Goal: Contribute content: Contribute content

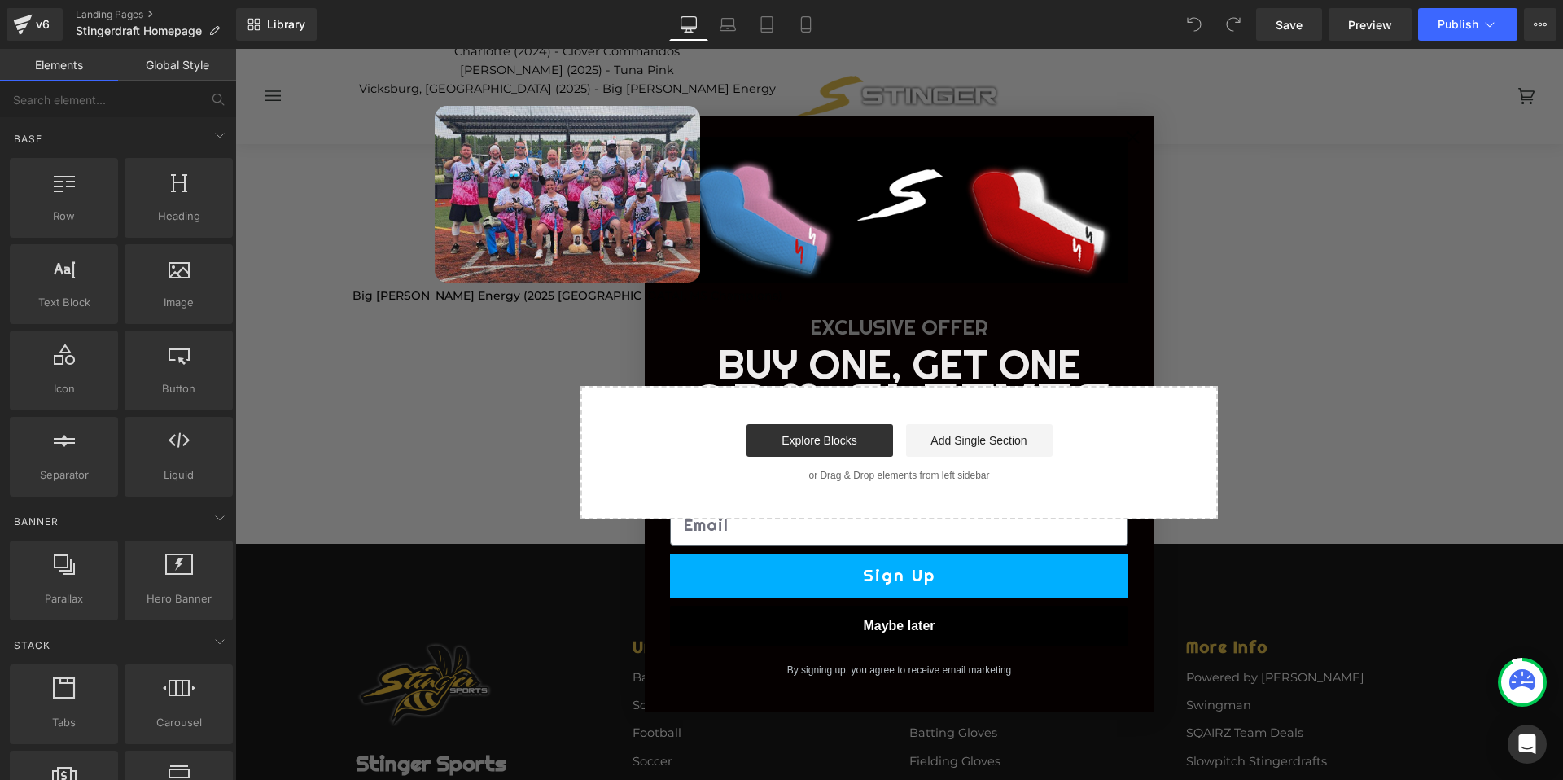
scroll to position [3400, 0]
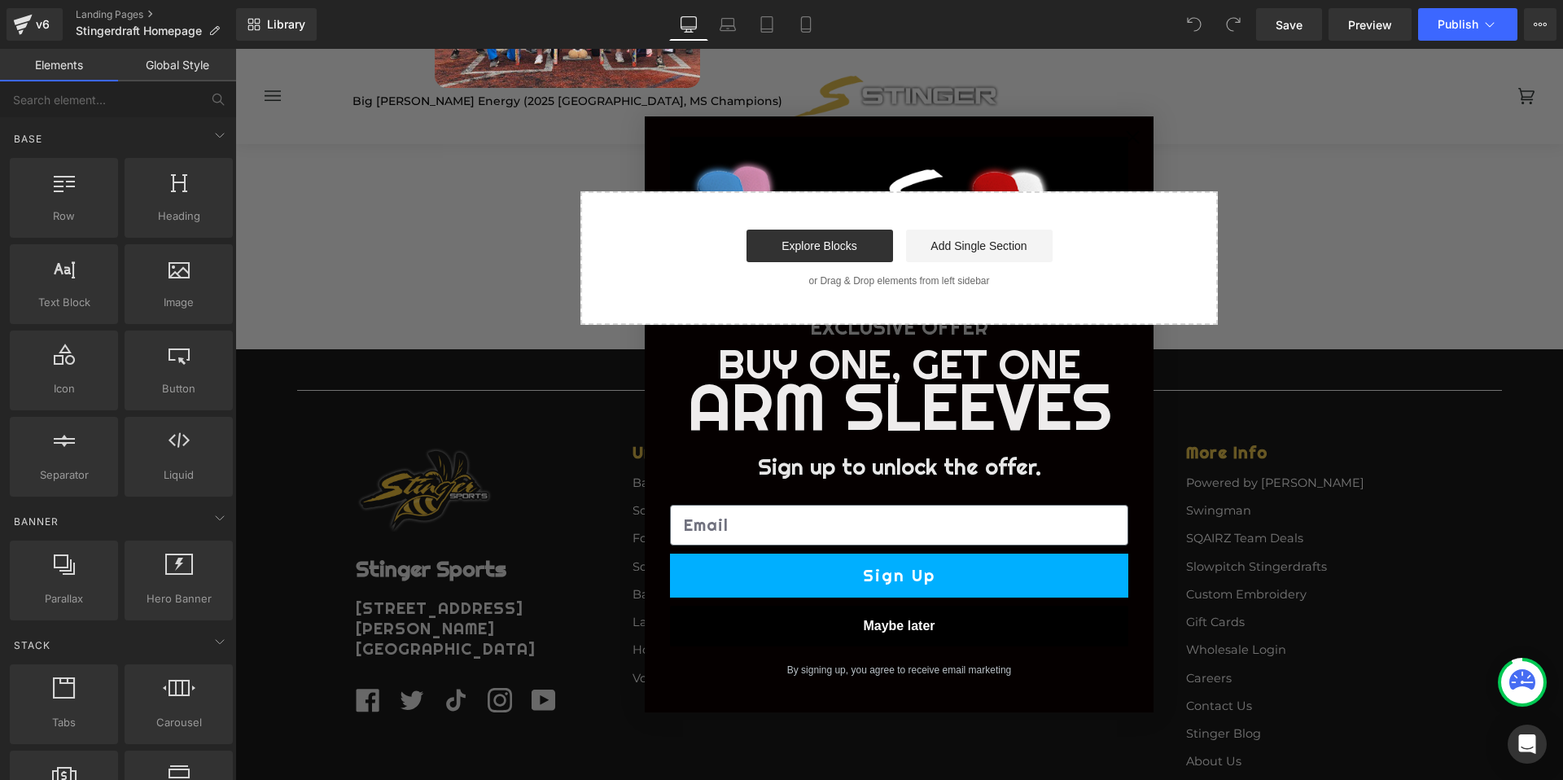
click at [909, 620] on button "Maybe later" at bounding box center [899, 626] width 458 height 41
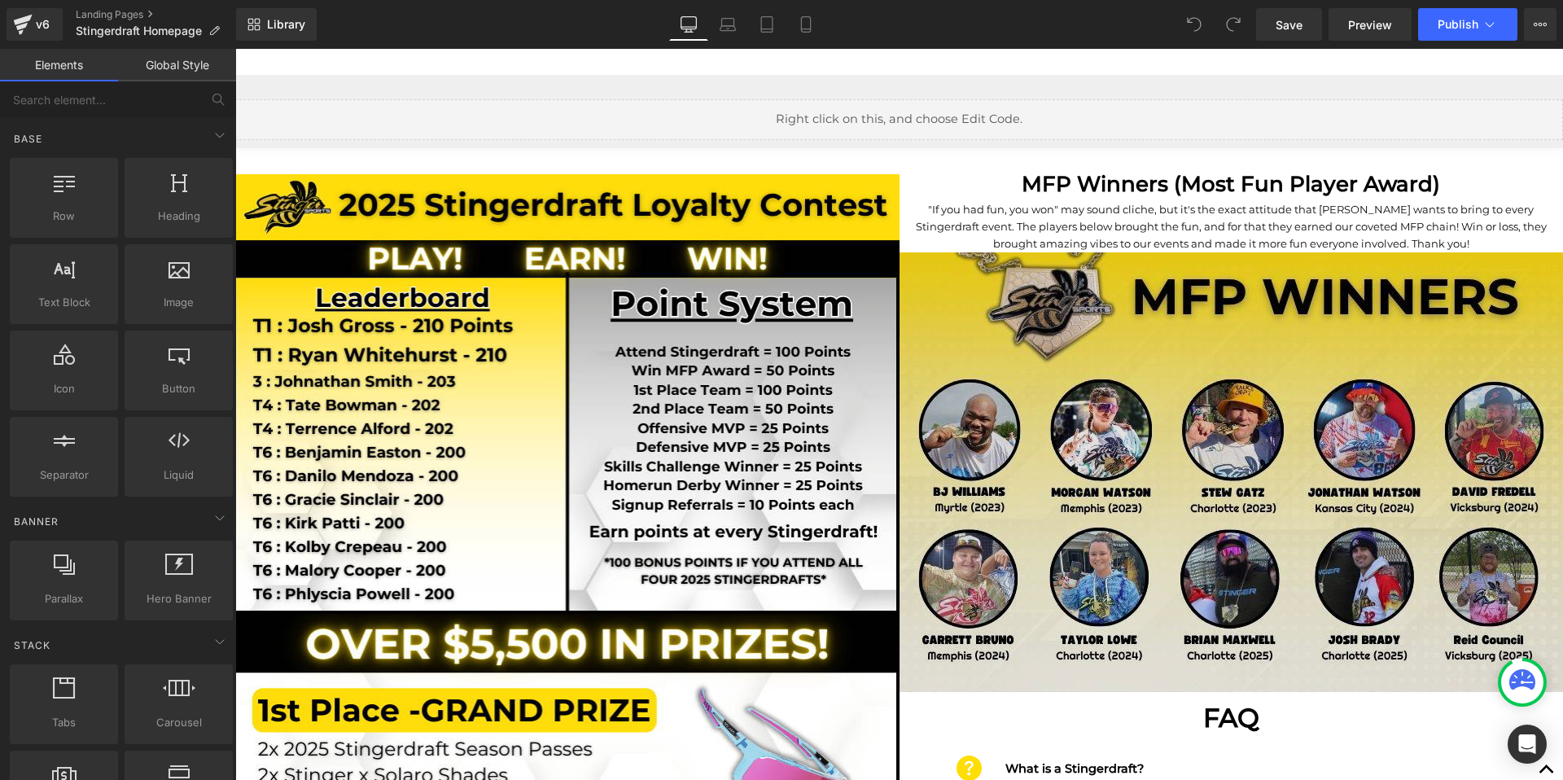
scroll to position [2020, 0]
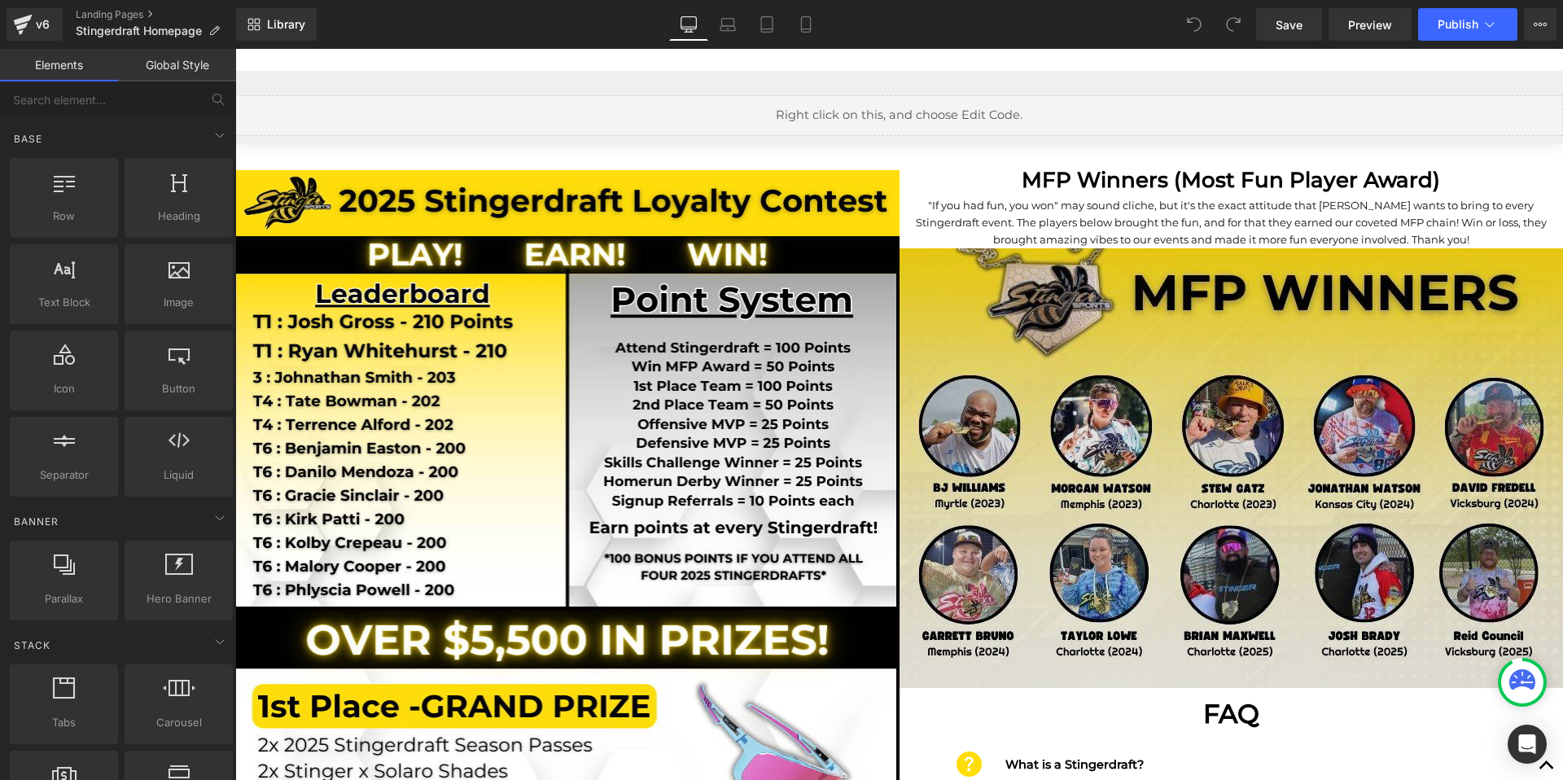
click at [1095, 471] on img at bounding box center [1232, 468] width 664 height 440
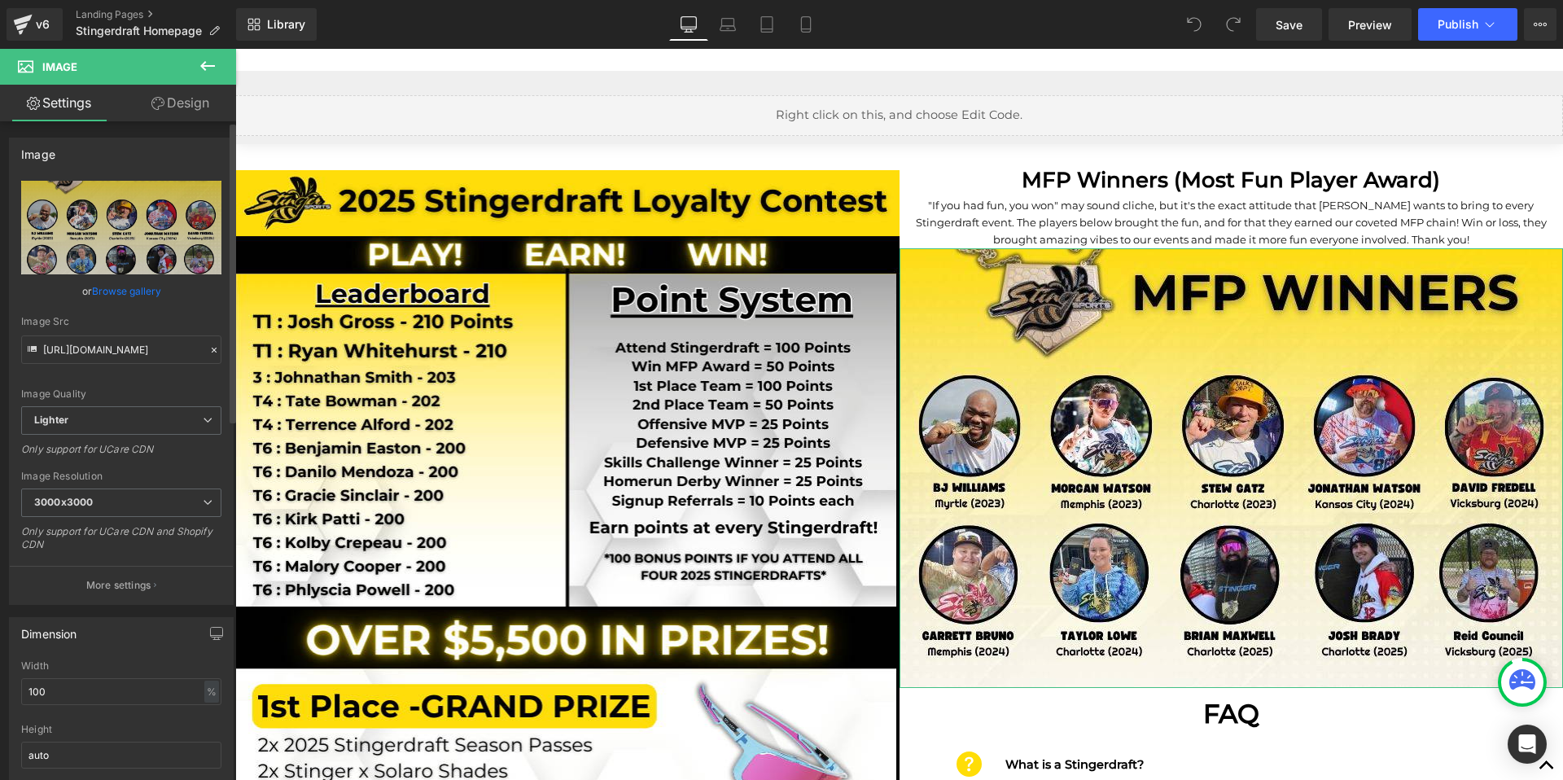
click at [101, 291] on link "Browse gallery" at bounding box center [126, 291] width 69 height 28
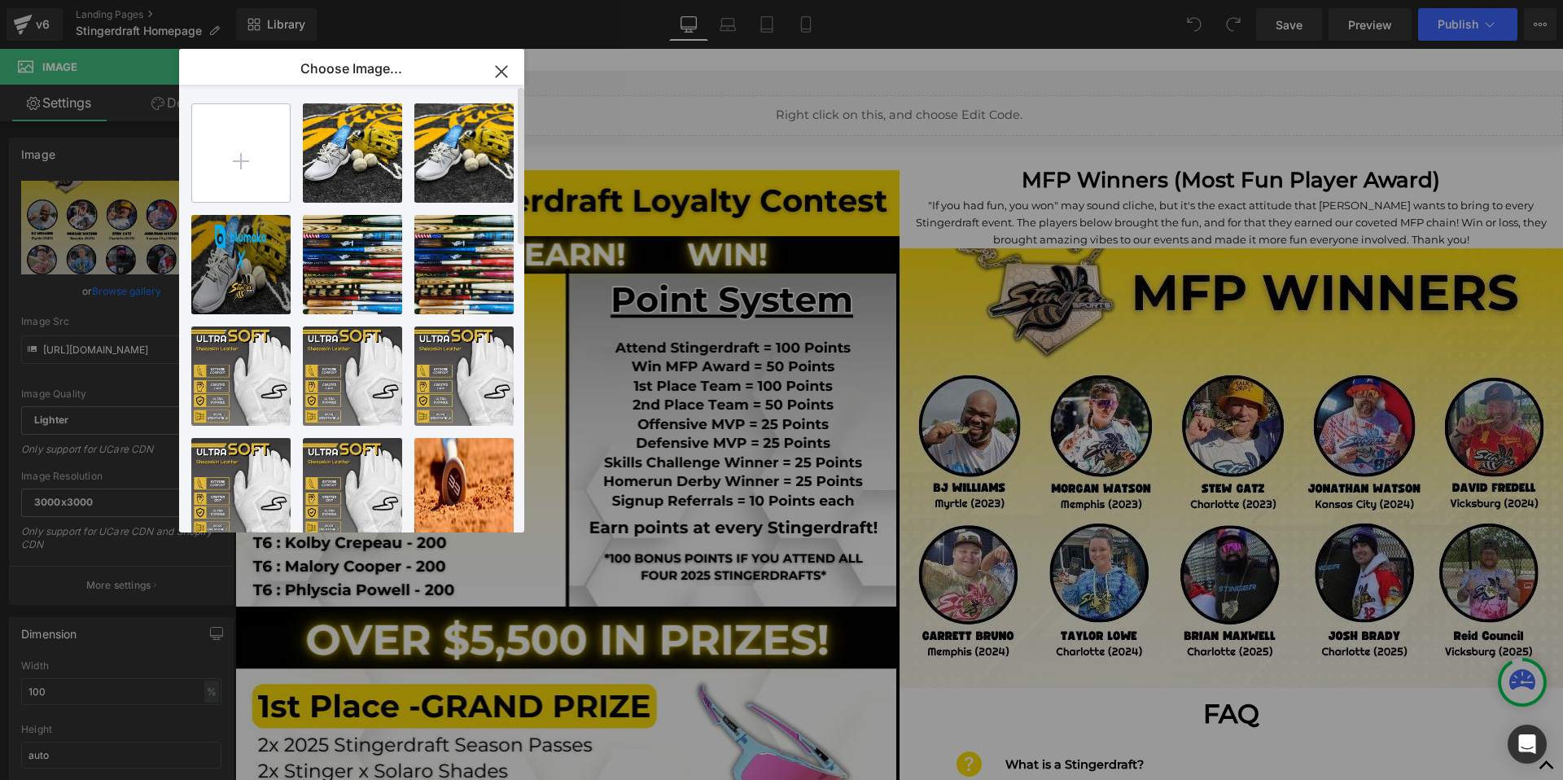
click at [277, 138] on input "file" at bounding box center [241, 153] width 98 height 98
type input "C:\fakepath\MFP Winners Slide (1).jpg"
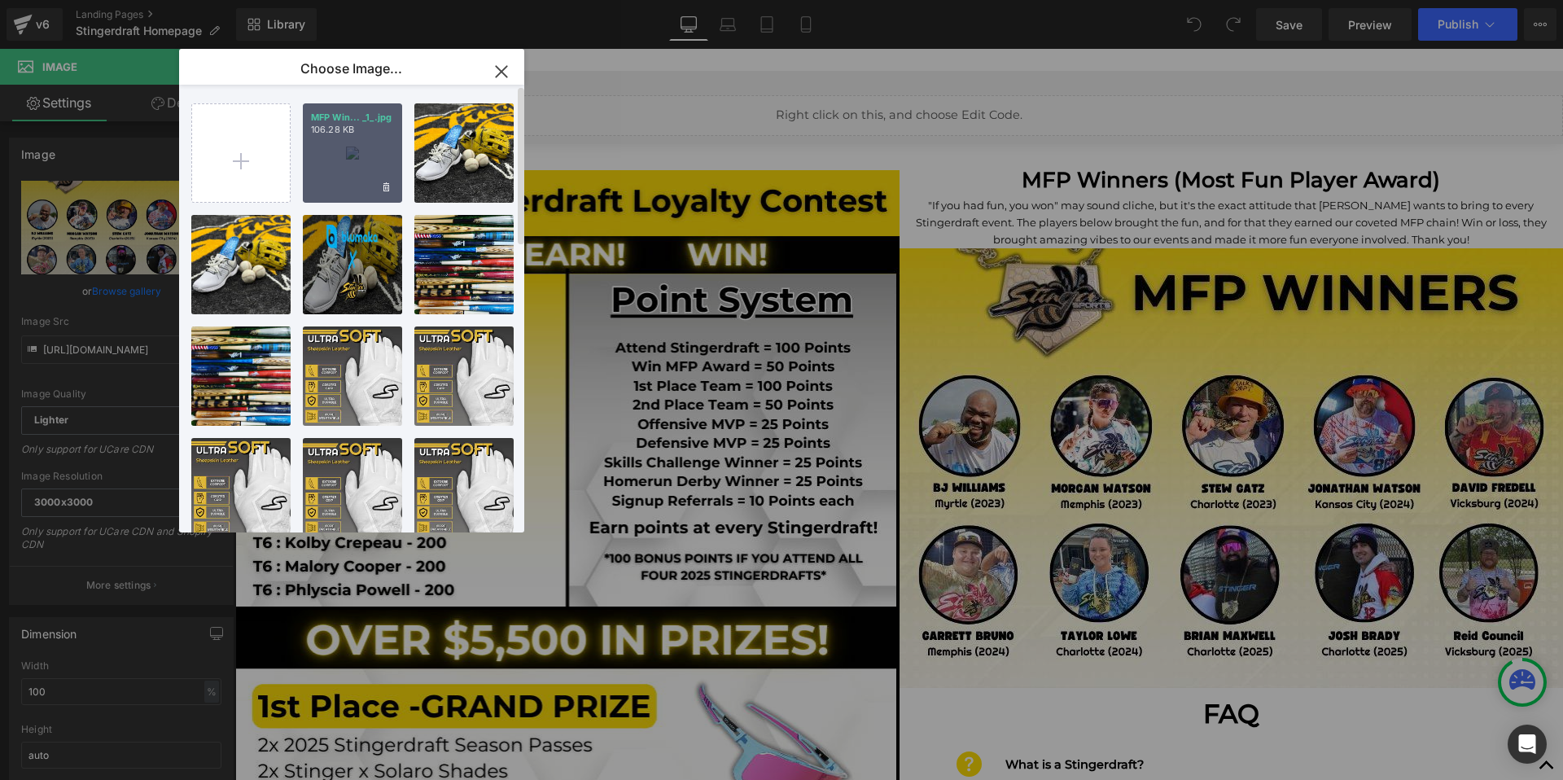
click at [321, 140] on div "MFP Win... _1_.jpg 106.28 KB" at bounding box center [352, 152] width 99 height 99
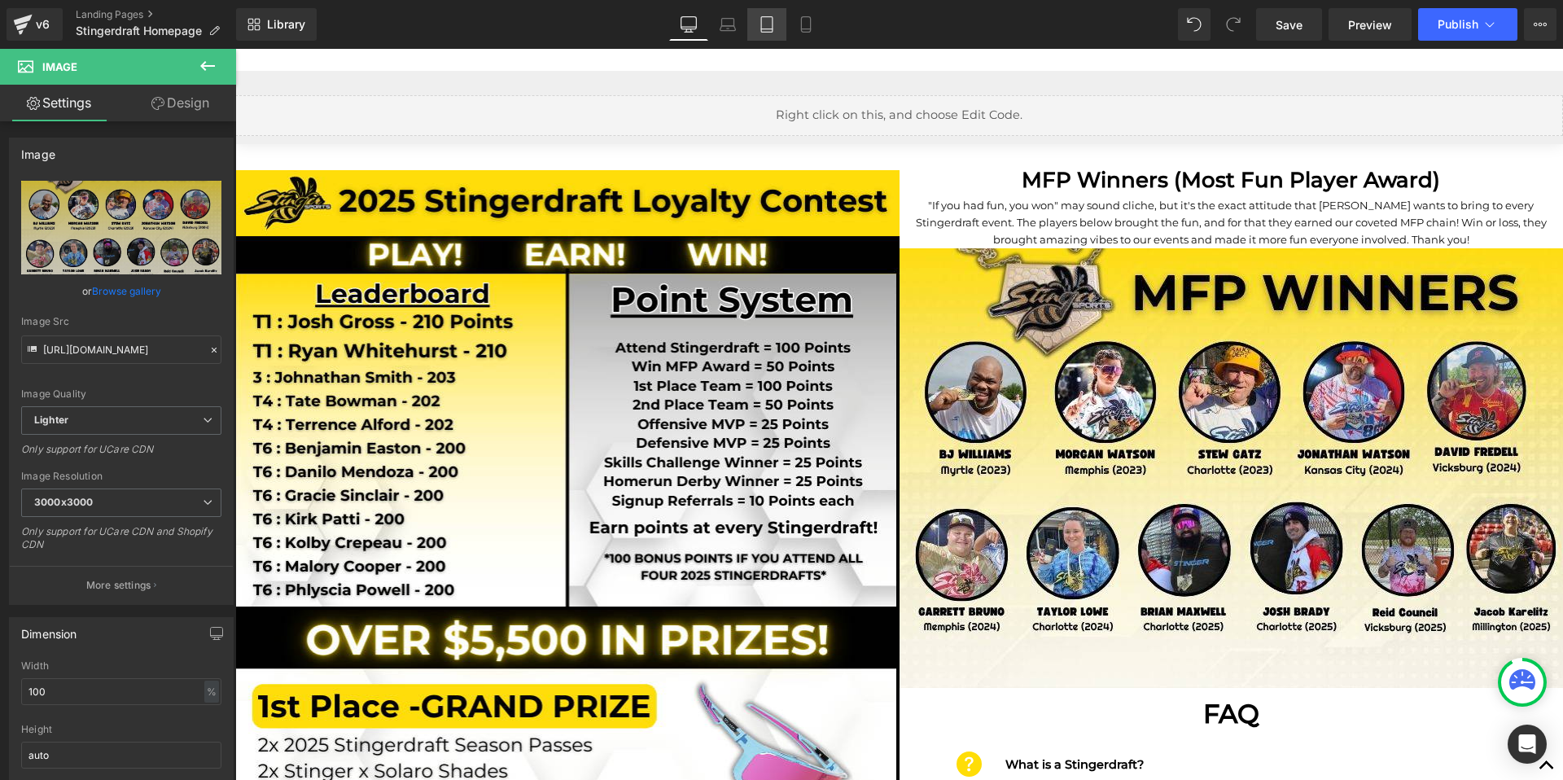
click at [759, 29] on icon at bounding box center [767, 24] width 16 height 16
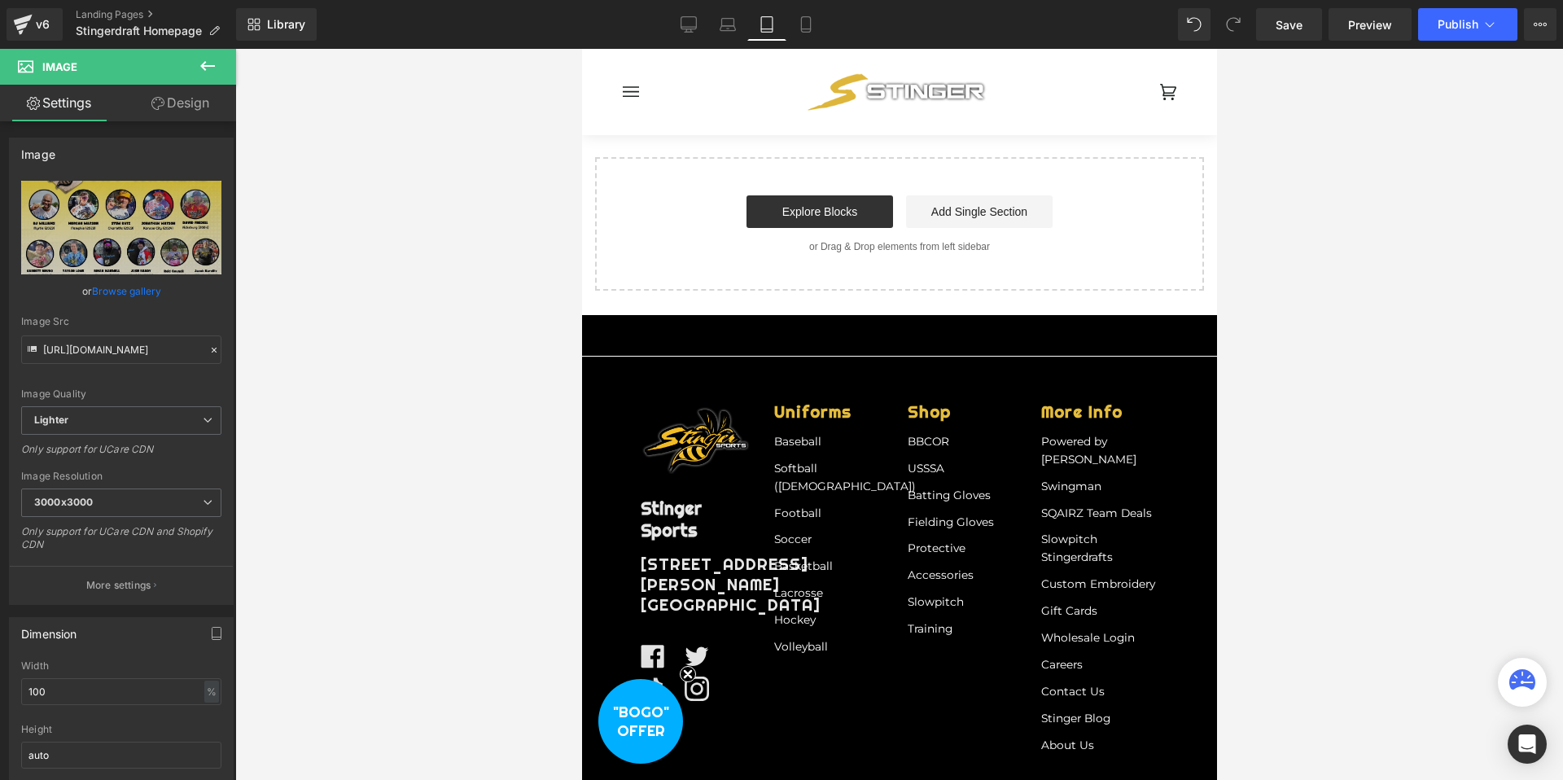
scroll to position [5370, 0]
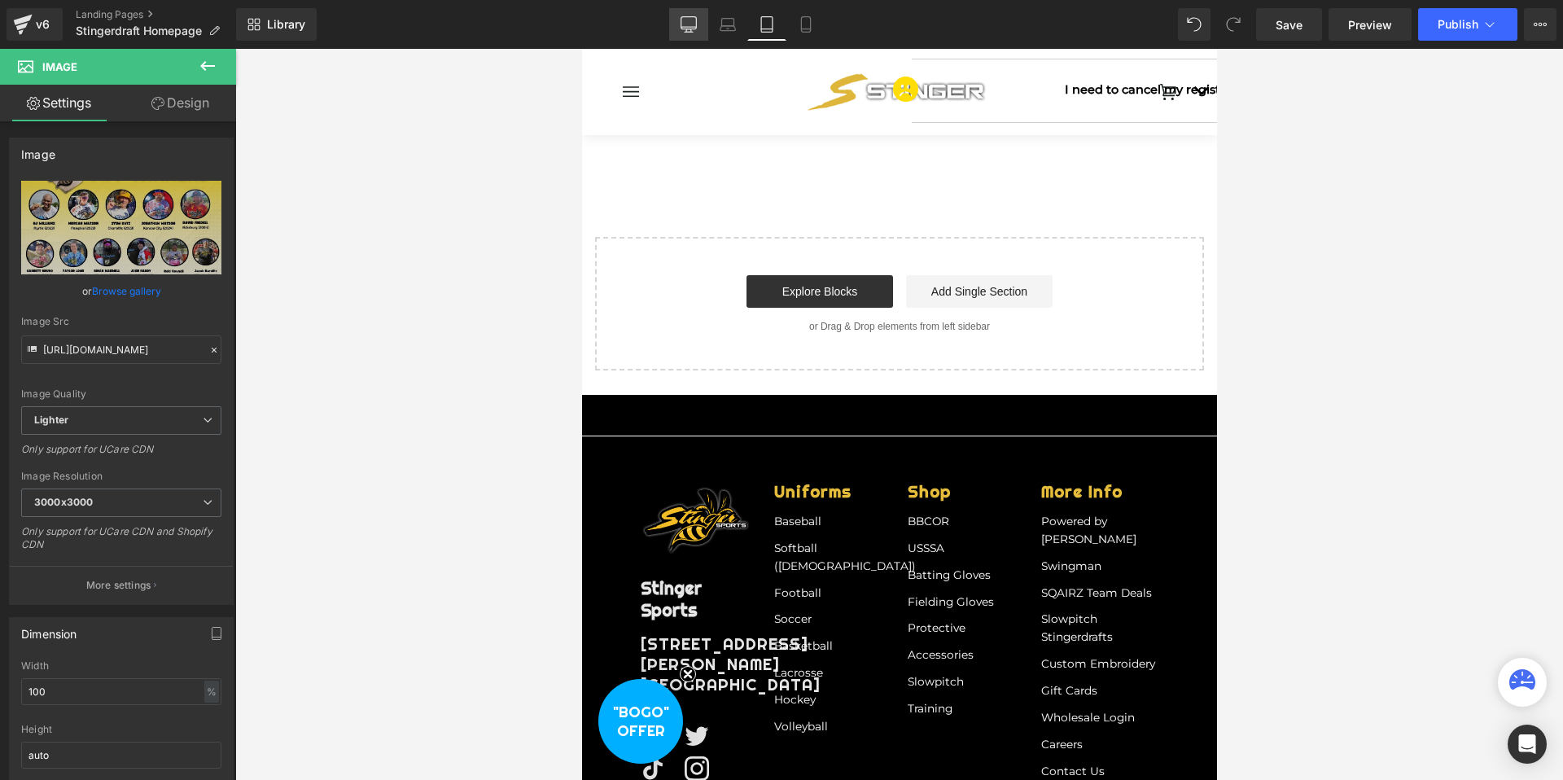
click at [685, 31] on icon at bounding box center [689, 24] width 16 height 16
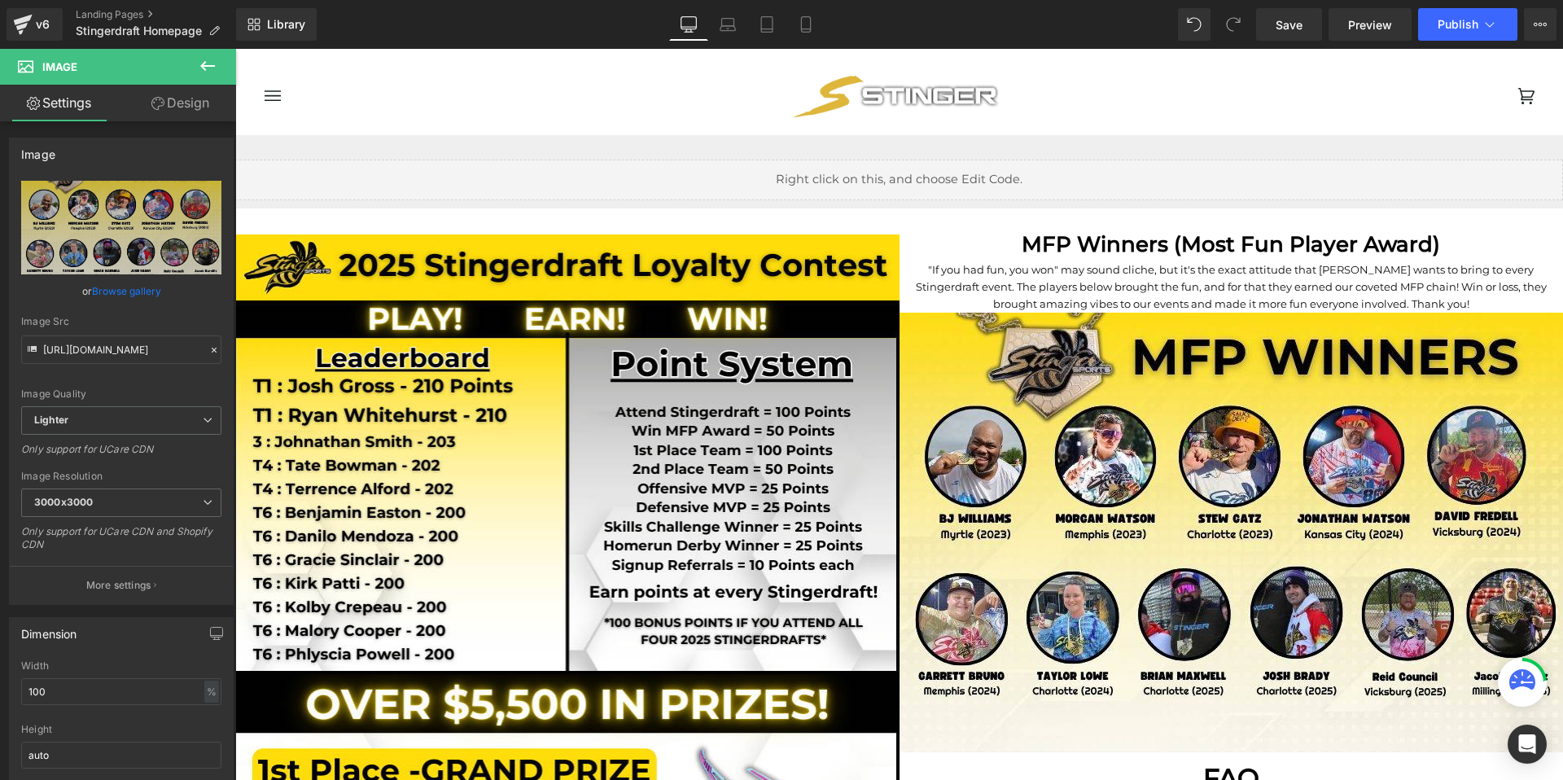
scroll to position [1955, 0]
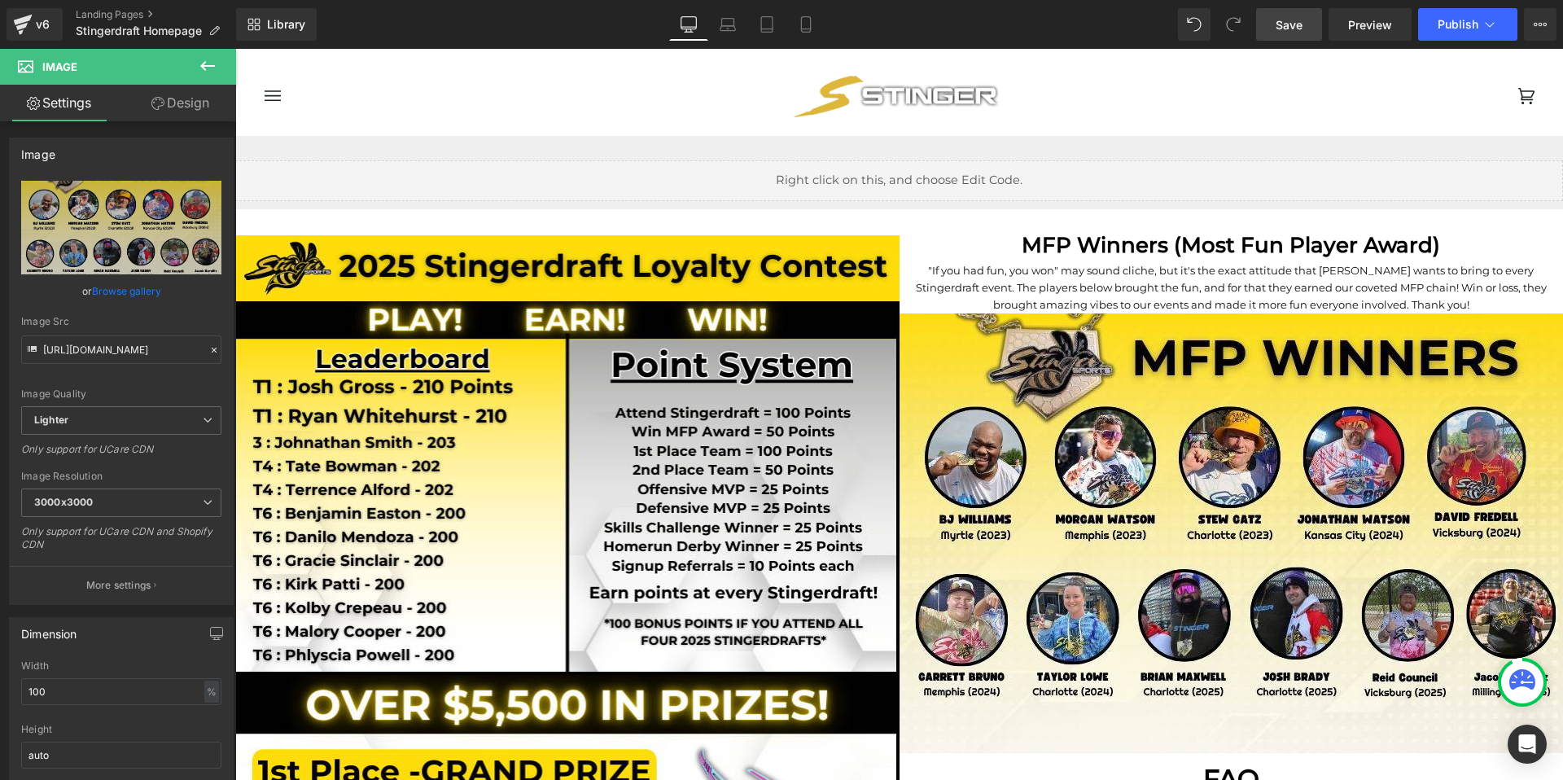
click at [1290, 22] on span "Save" at bounding box center [1289, 24] width 27 height 17
click at [753, 20] on icon at bounding box center [749, 24] width 16 height 16
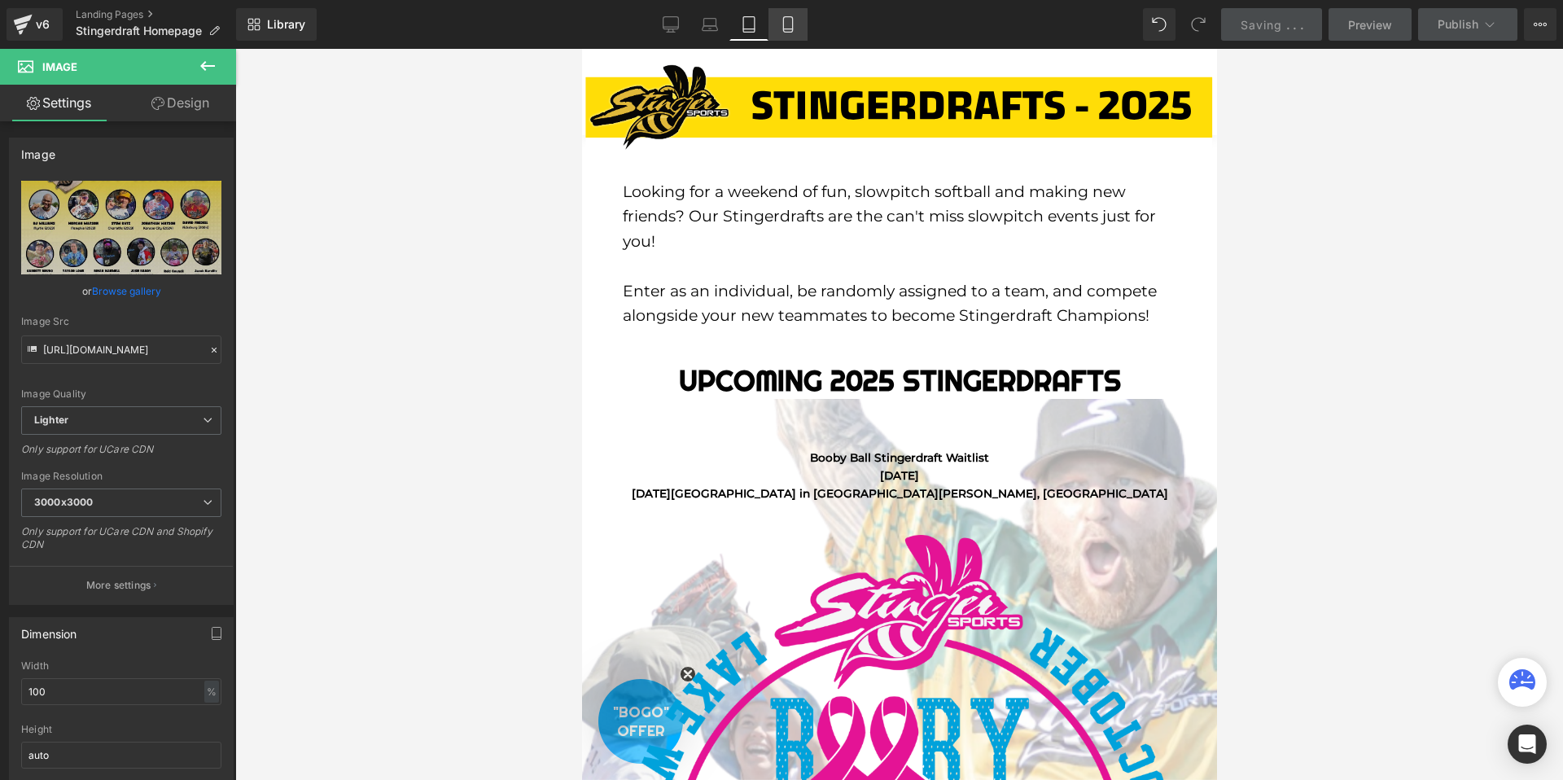
scroll to position [0, 0]
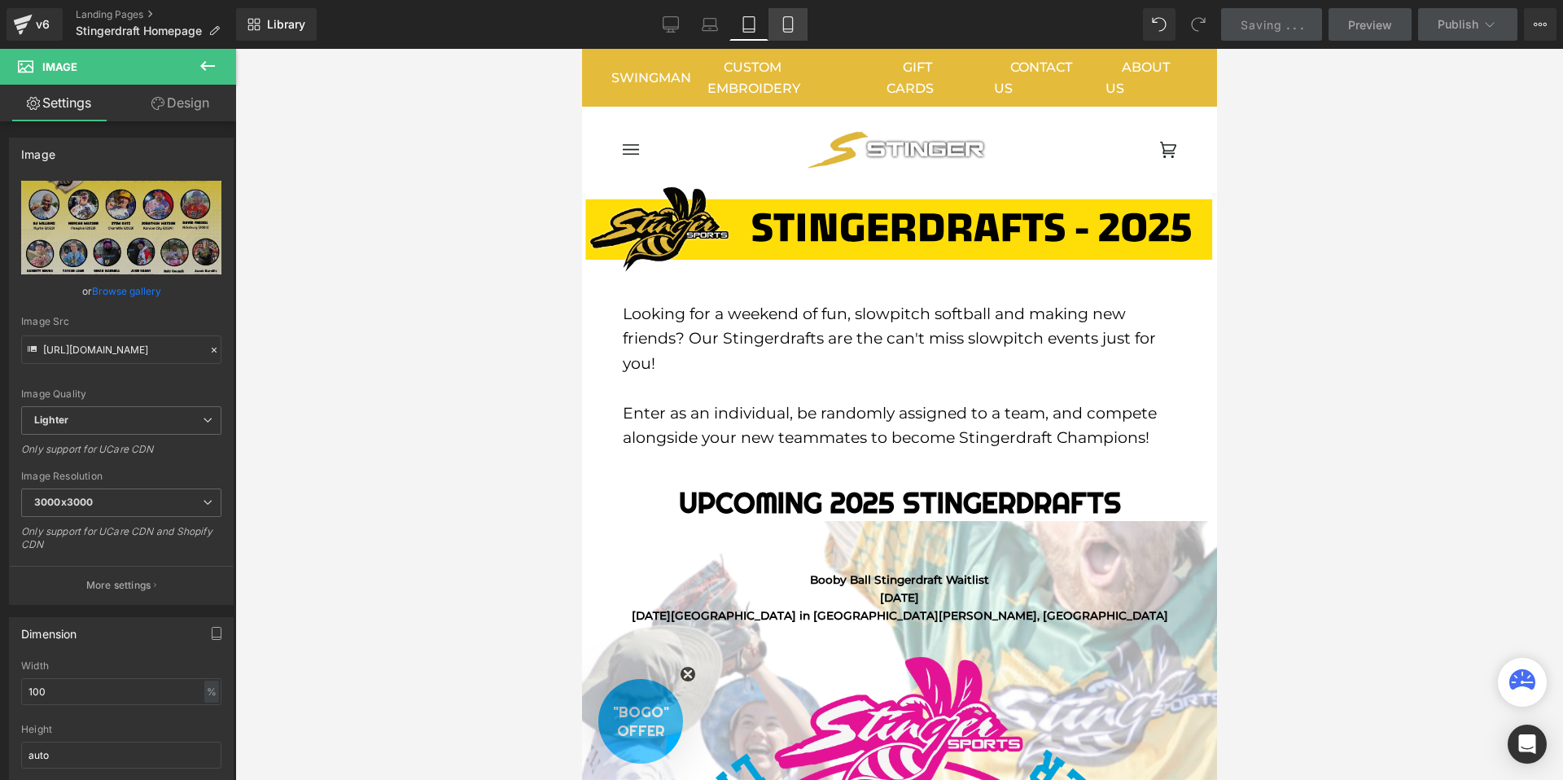
click at [796, 22] on icon at bounding box center [788, 24] width 16 height 16
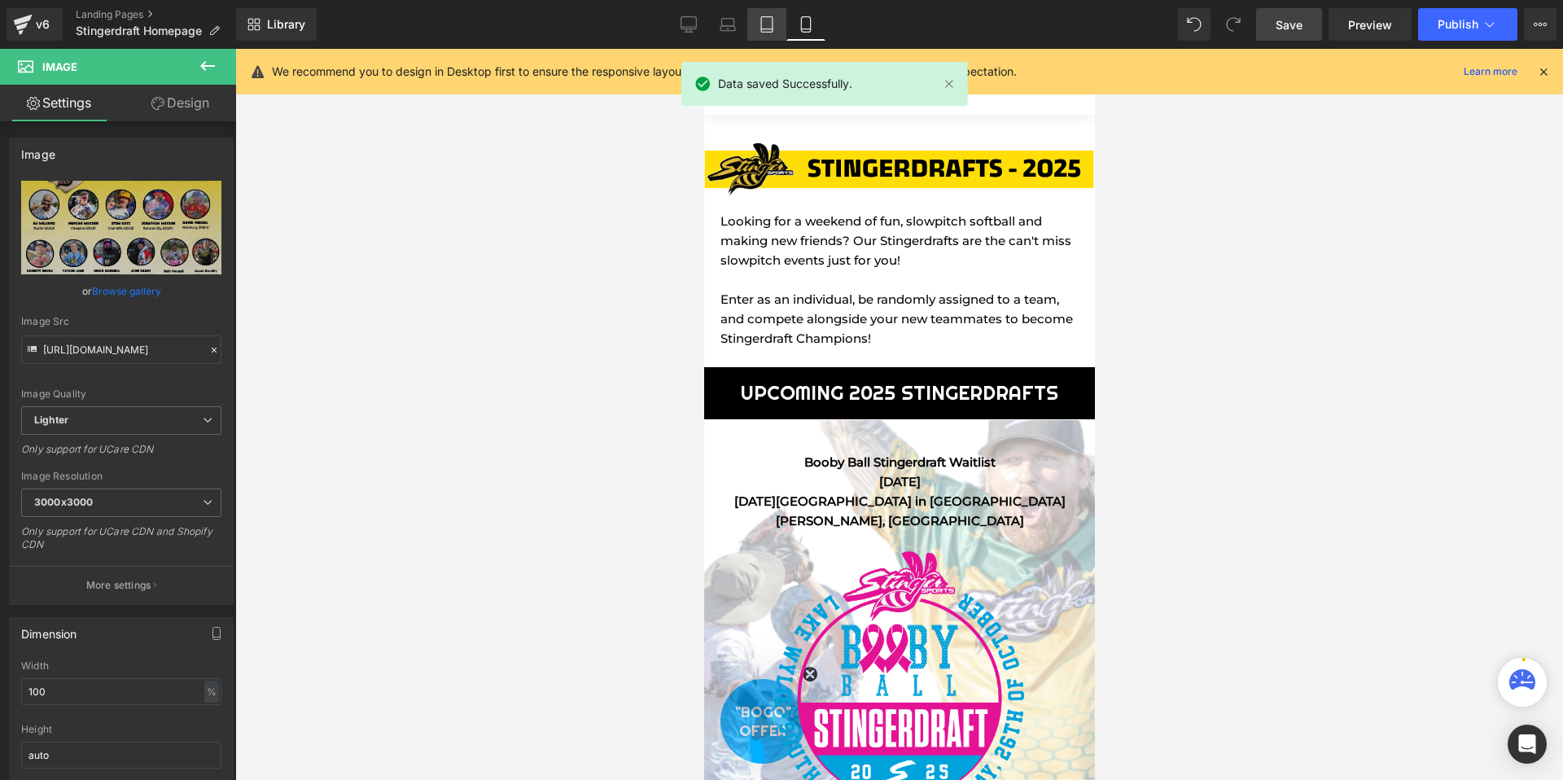
click at [775, 27] on icon at bounding box center [767, 24] width 16 height 16
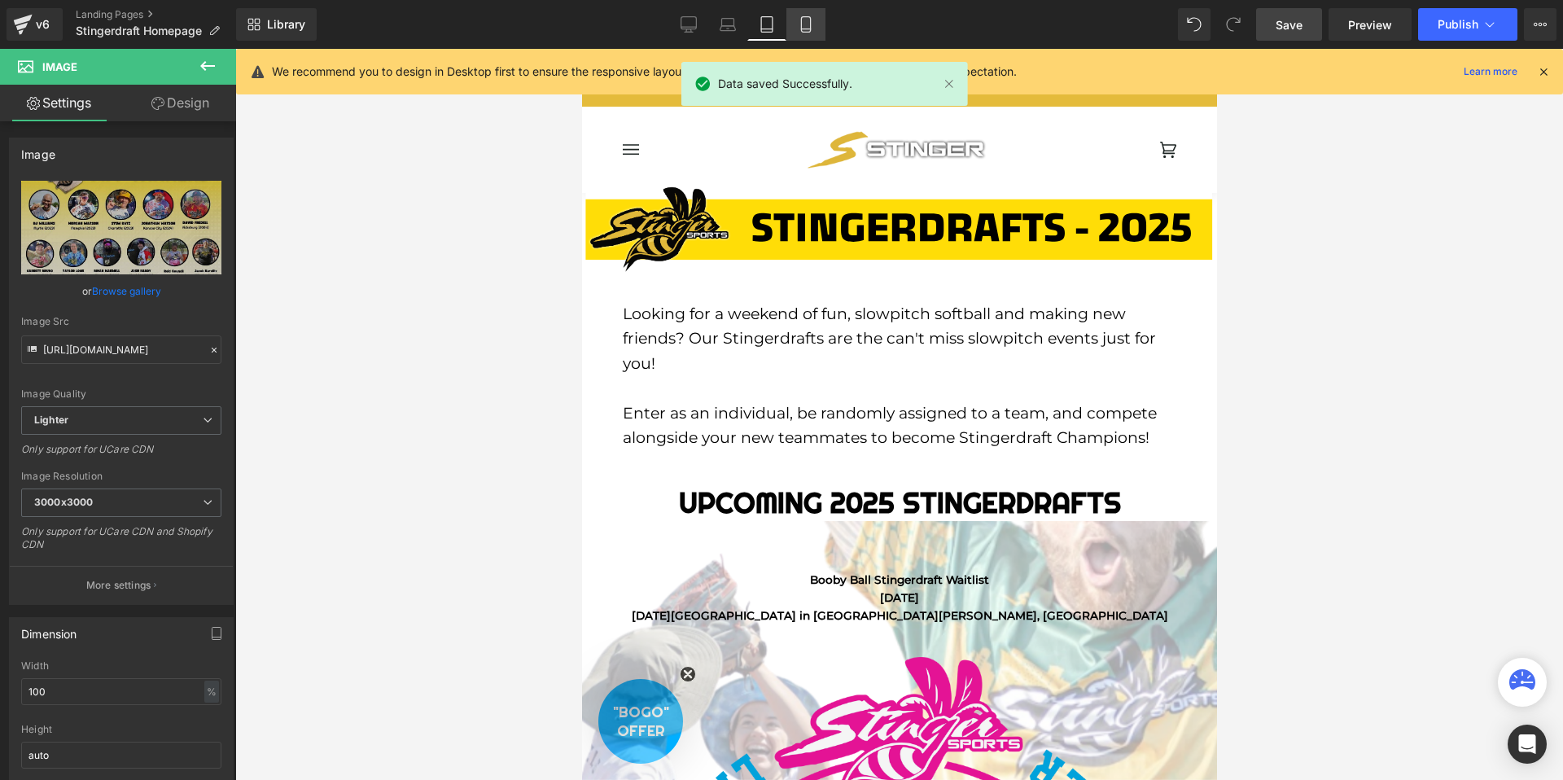
click at [808, 20] on icon at bounding box center [806, 24] width 16 height 16
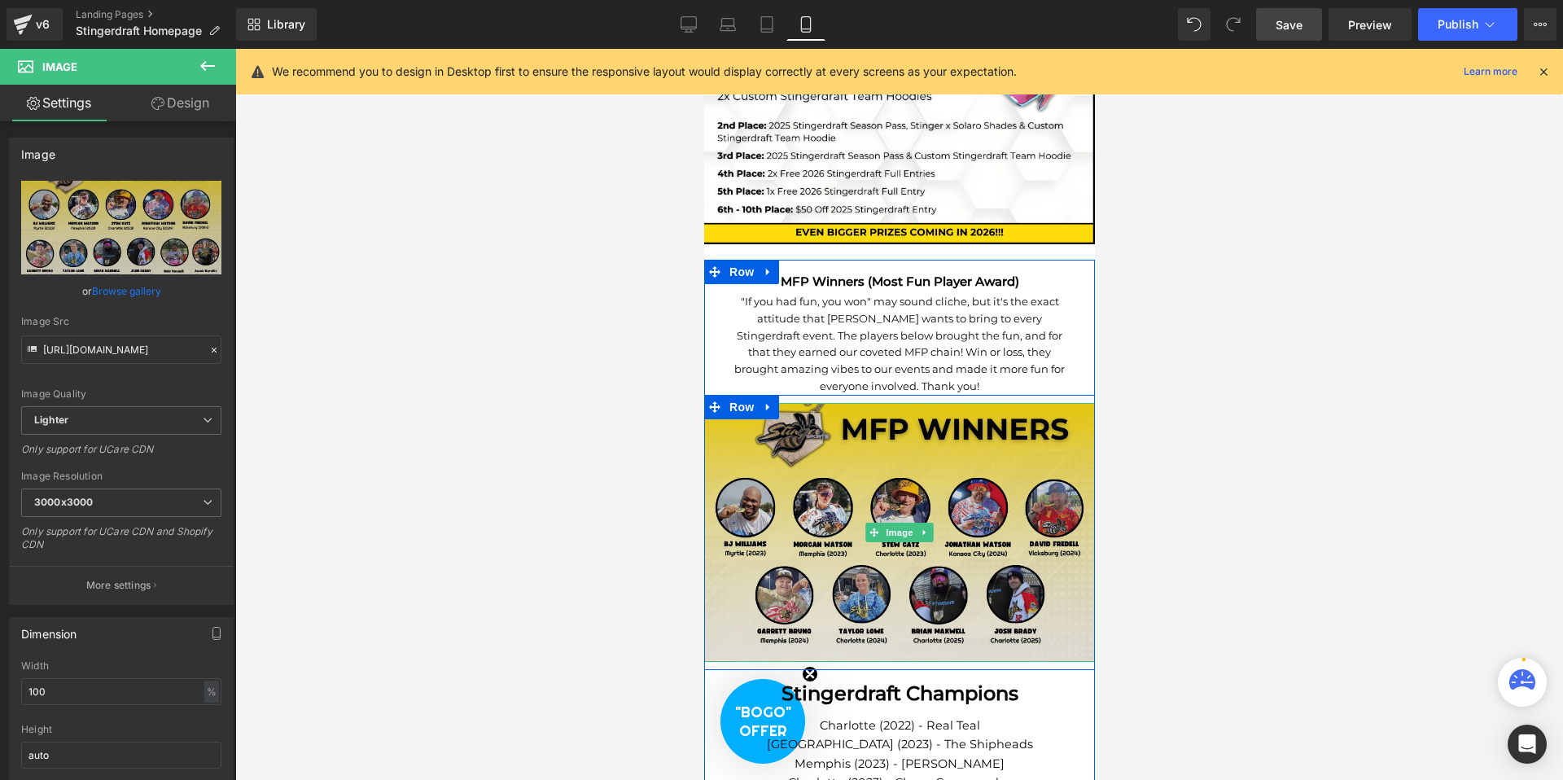
click at [758, 453] on img at bounding box center [898, 532] width 391 height 259
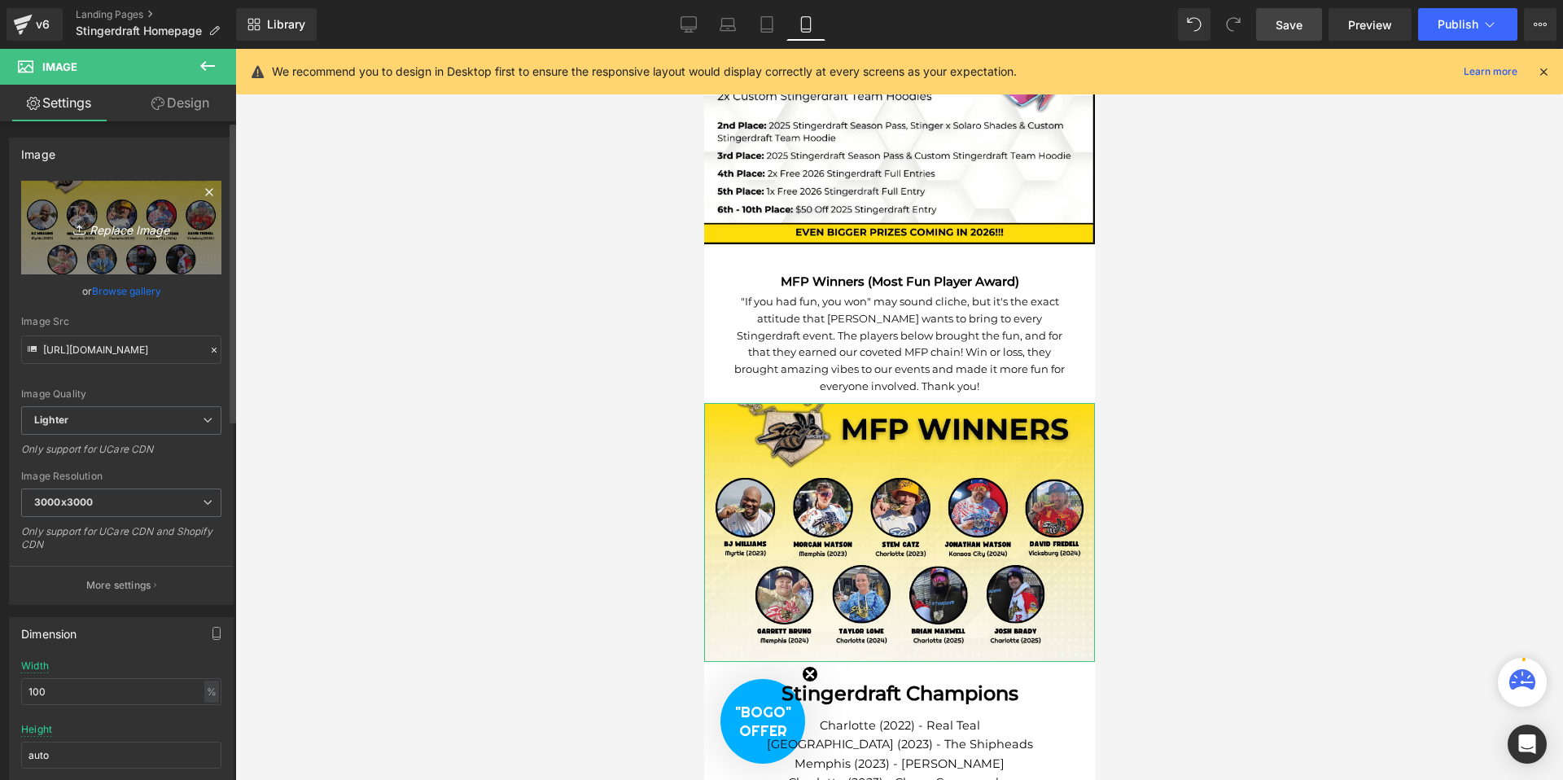
click at [137, 239] on link "Replace Image" at bounding box center [121, 228] width 200 height 94
type input "C:\fakepath\MFP Winners Slide (1).jpg"
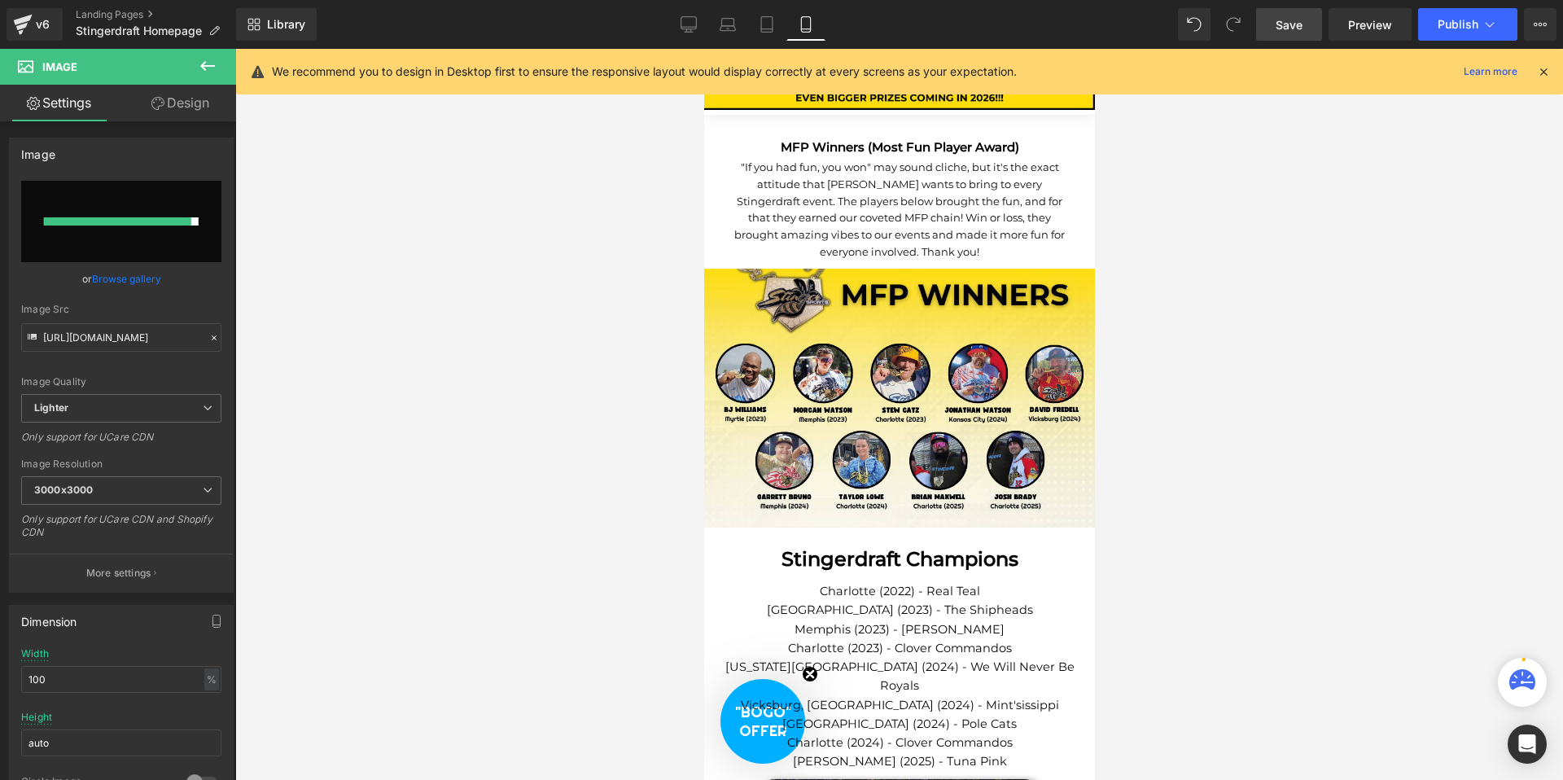
scroll to position [3410, 0]
click at [1273, 215] on div at bounding box center [899, 414] width 1328 height 731
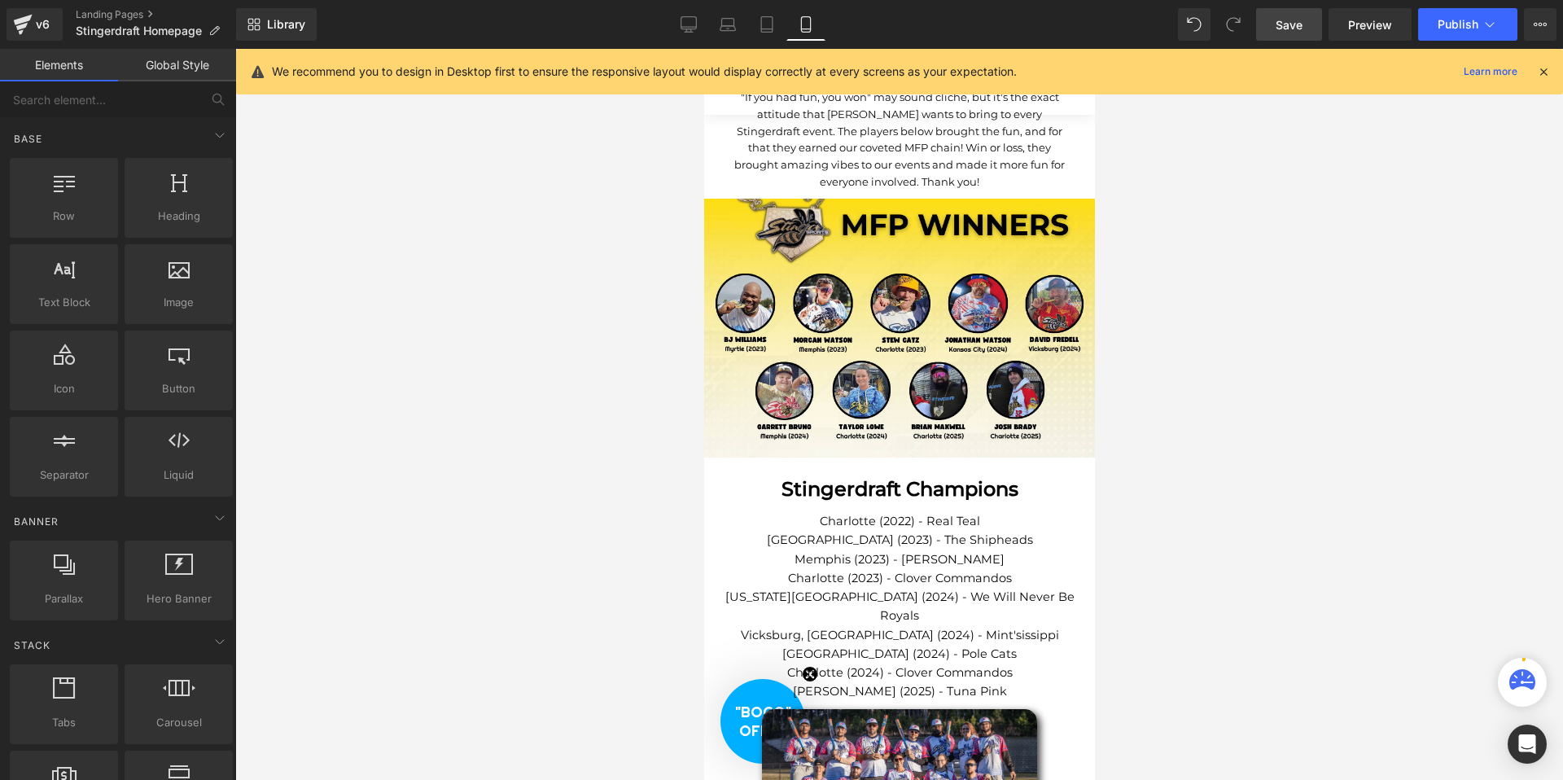
scroll to position [3401, 0]
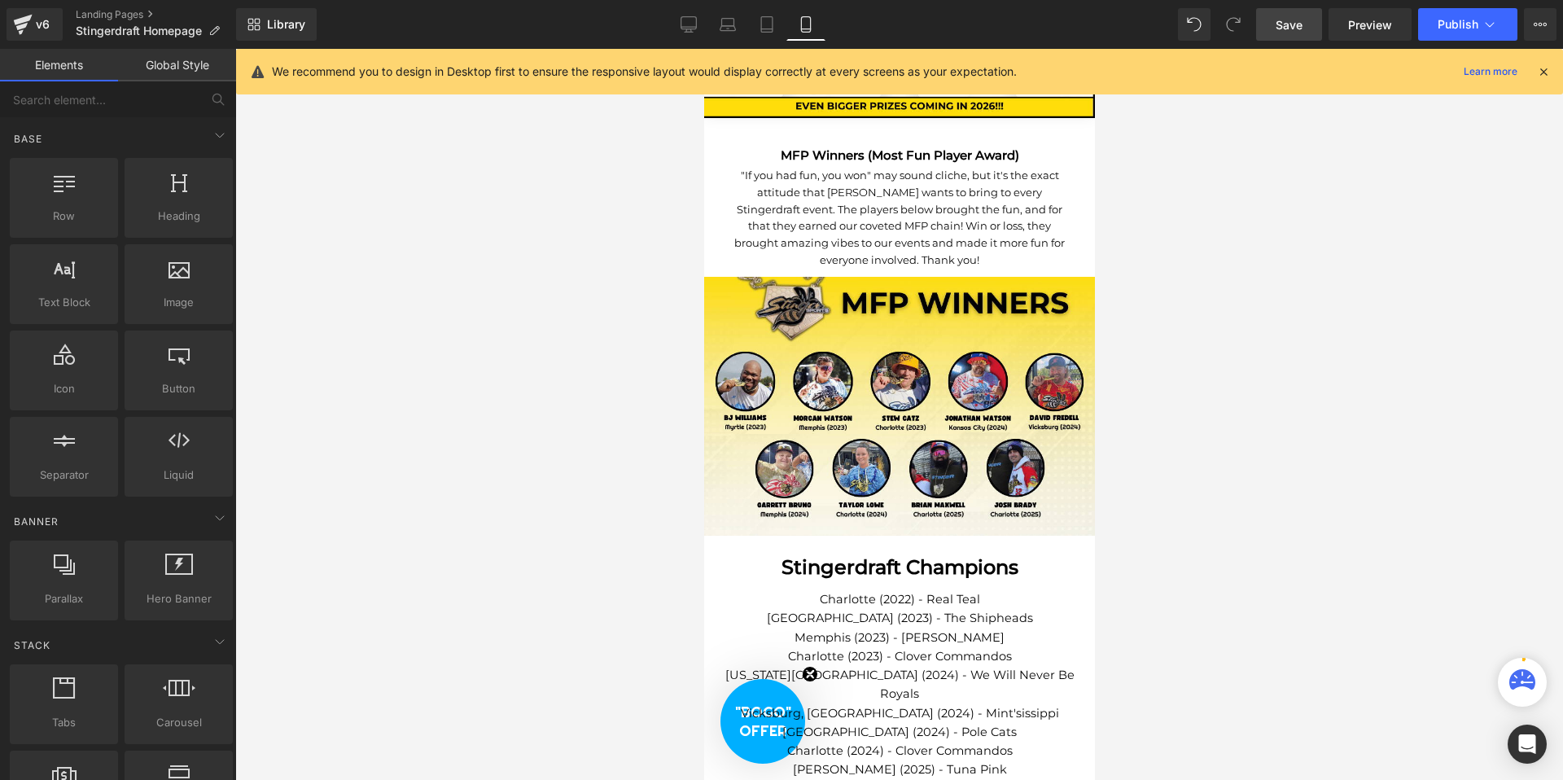
click at [695, 23] on icon at bounding box center [689, 24] width 16 height 16
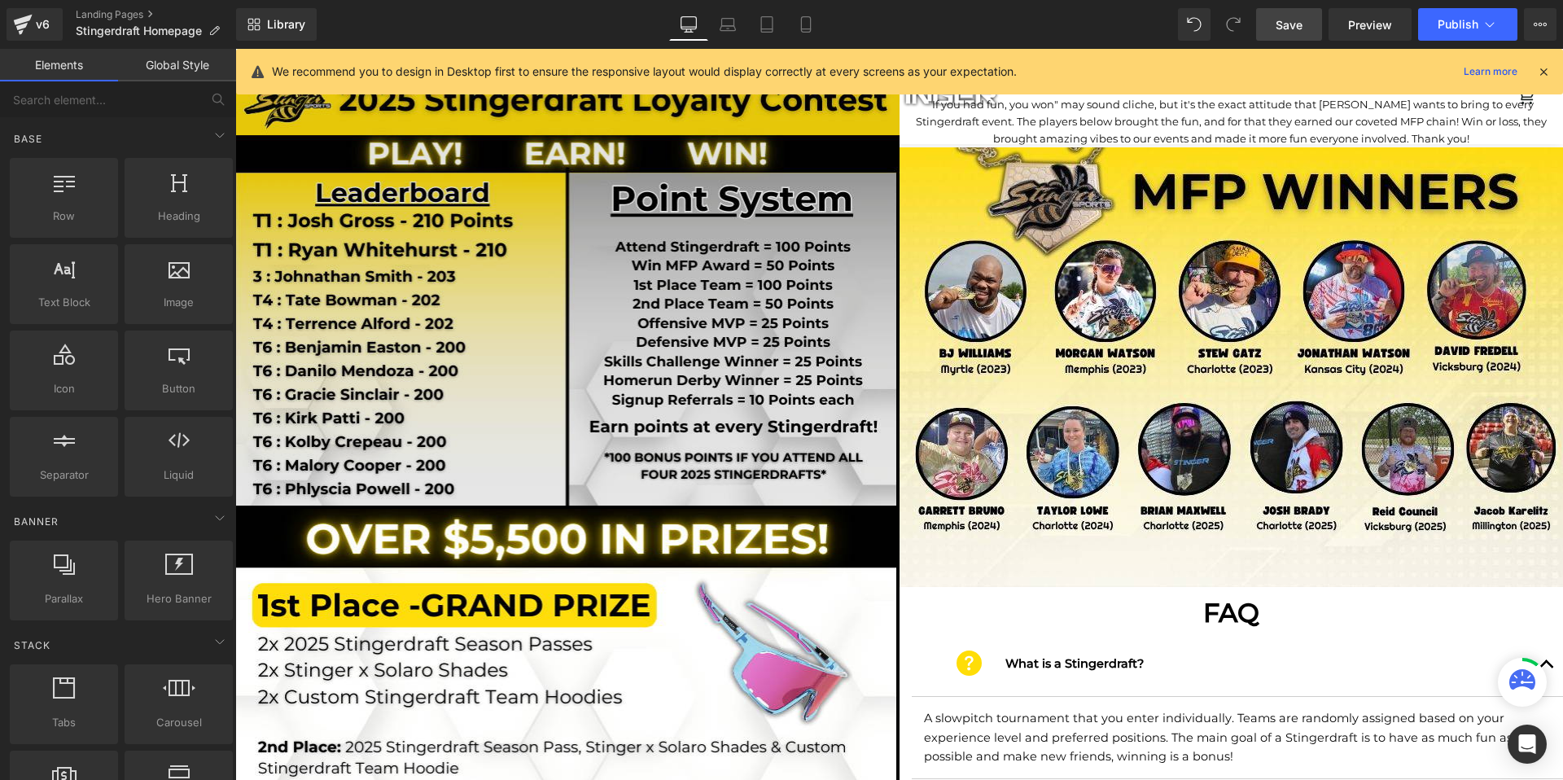
scroll to position [2096, 0]
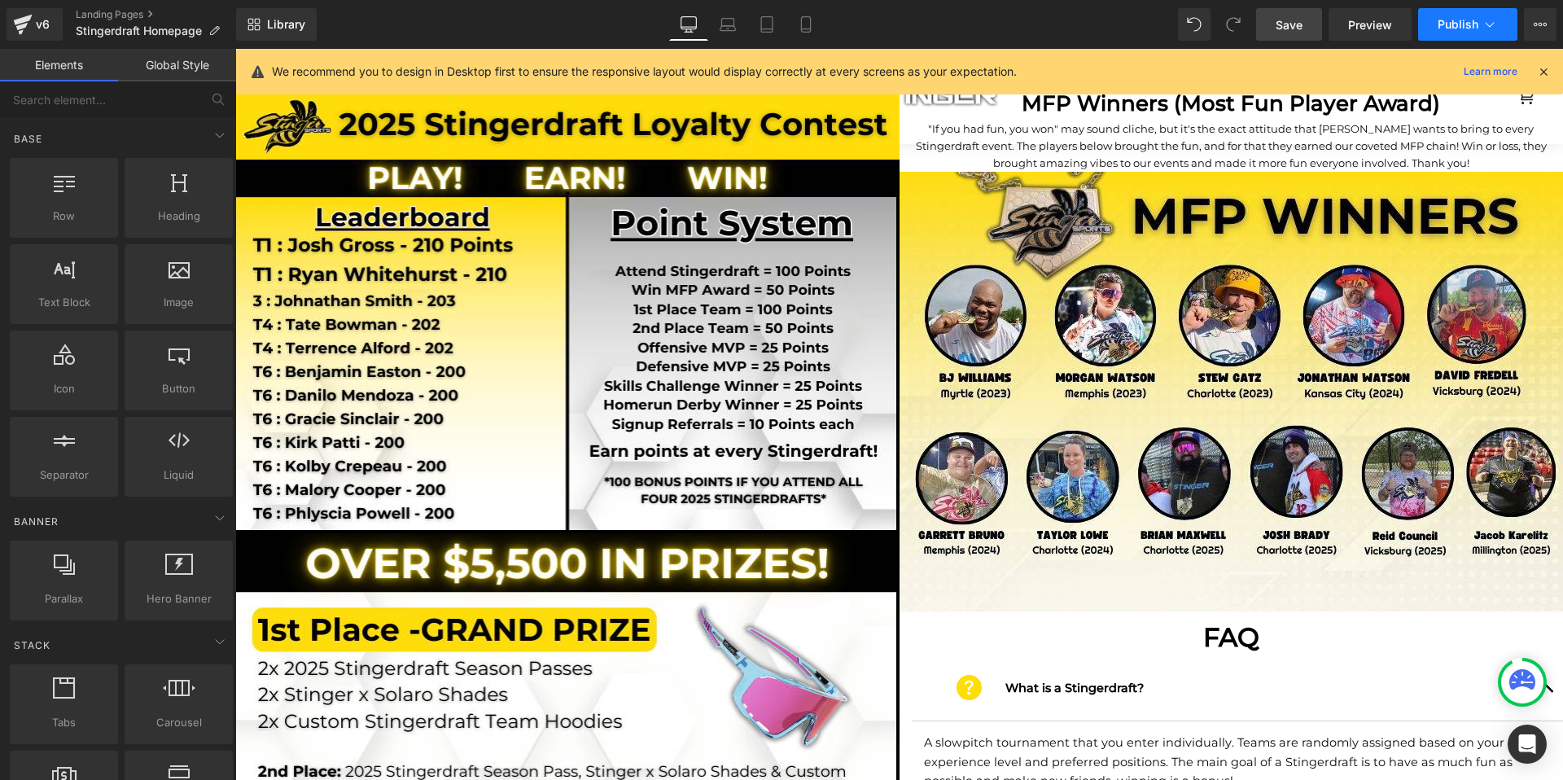
click at [1451, 25] on span "Publish" at bounding box center [1458, 24] width 41 height 13
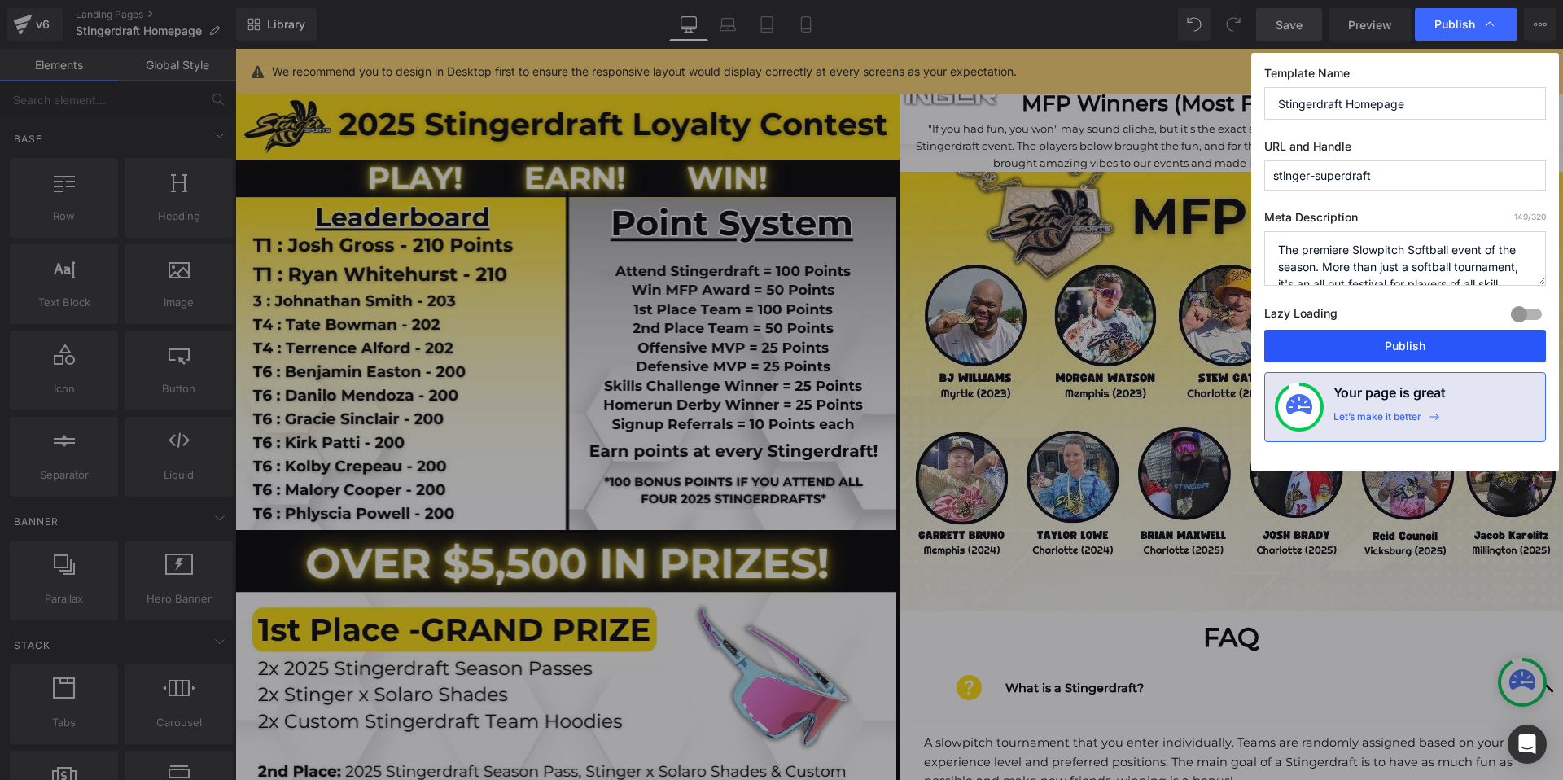
drag, startPoint x: 1407, startPoint y: 342, endPoint x: 1142, endPoint y: 290, distance: 269.7
click at [1407, 342] on button "Publish" at bounding box center [1405, 346] width 282 height 33
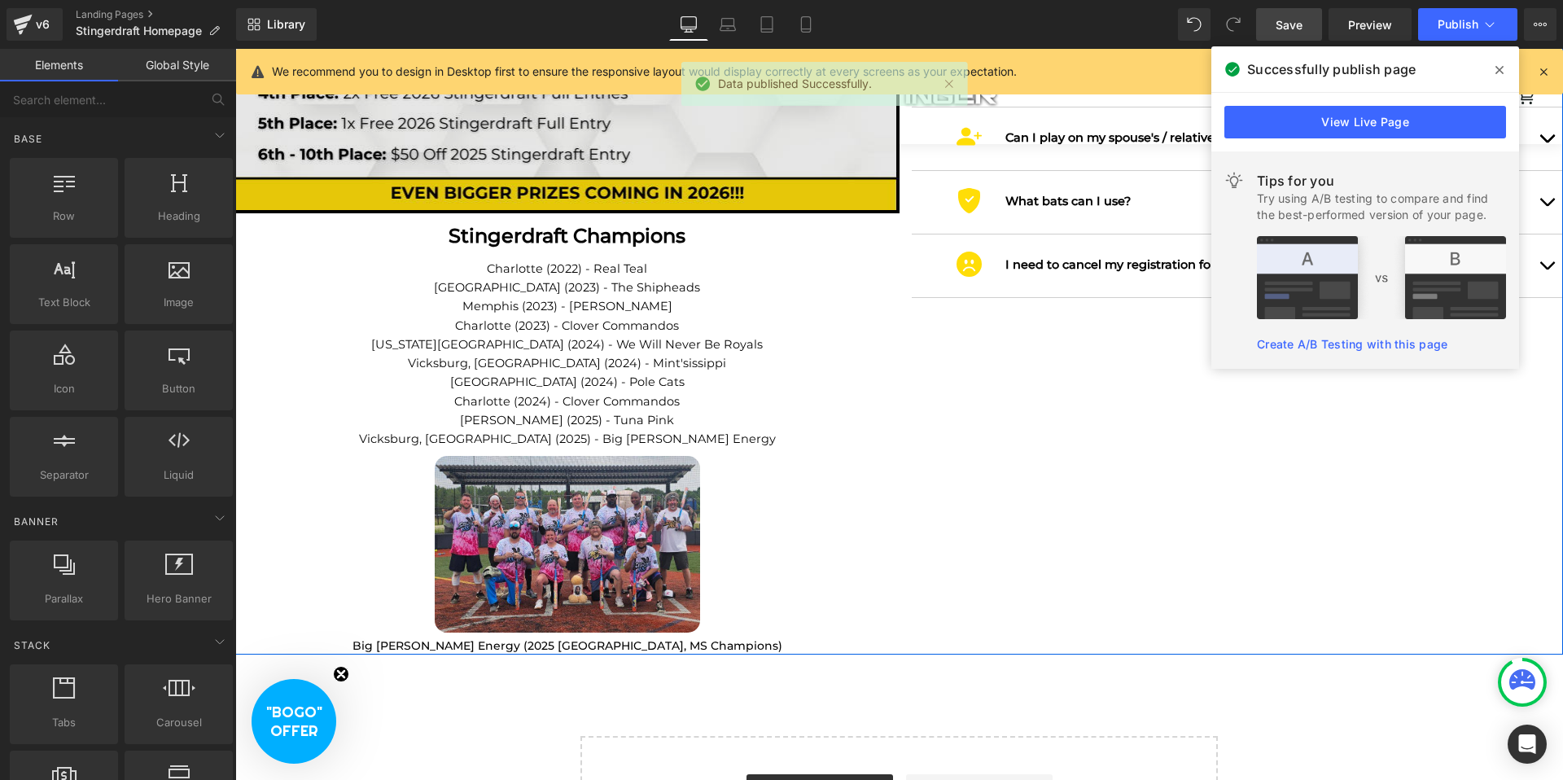
scroll to position [2870, 0]
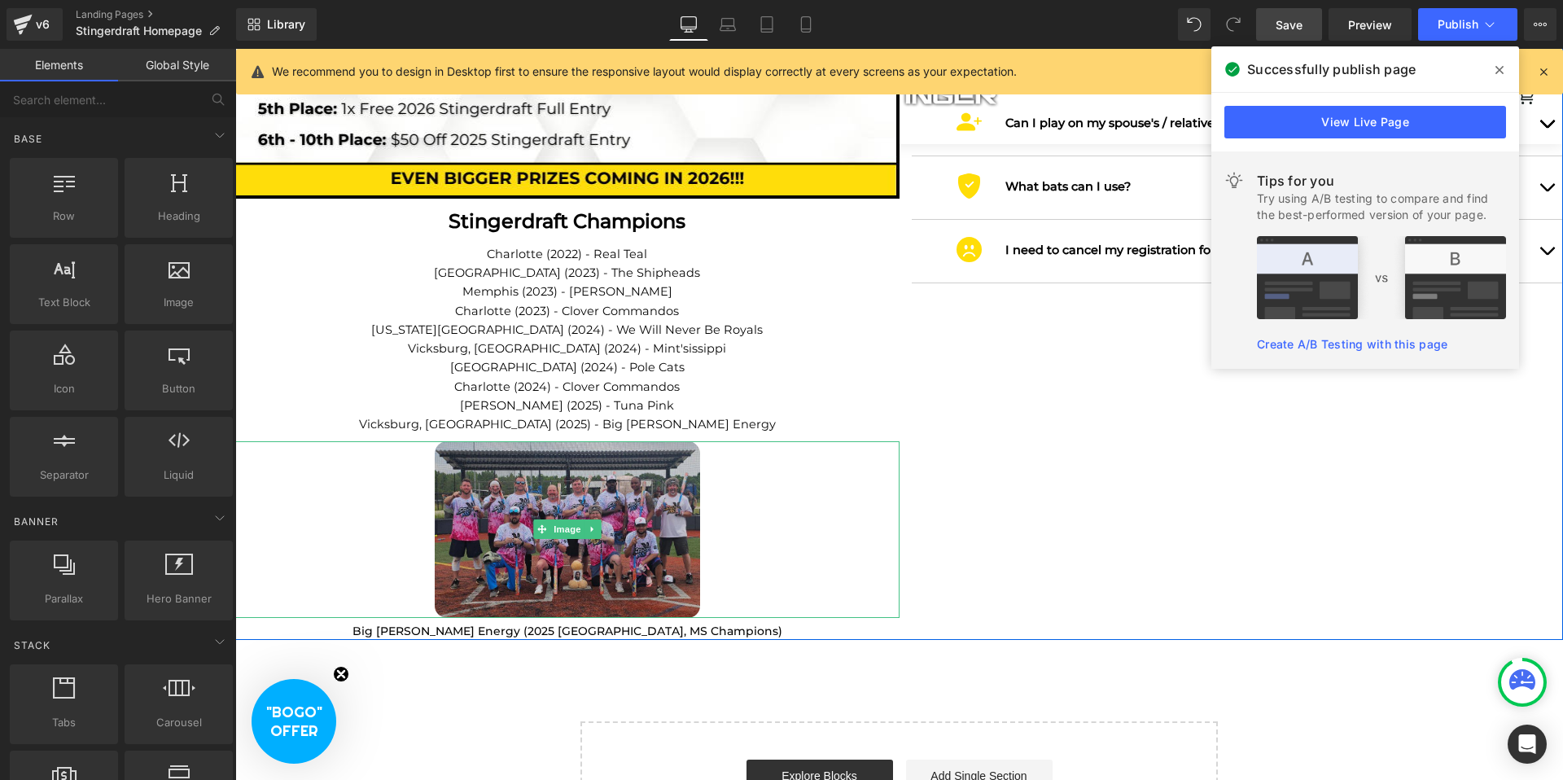
click at [471, 503] on img at bounding box center [567, 529] width 265 height 176
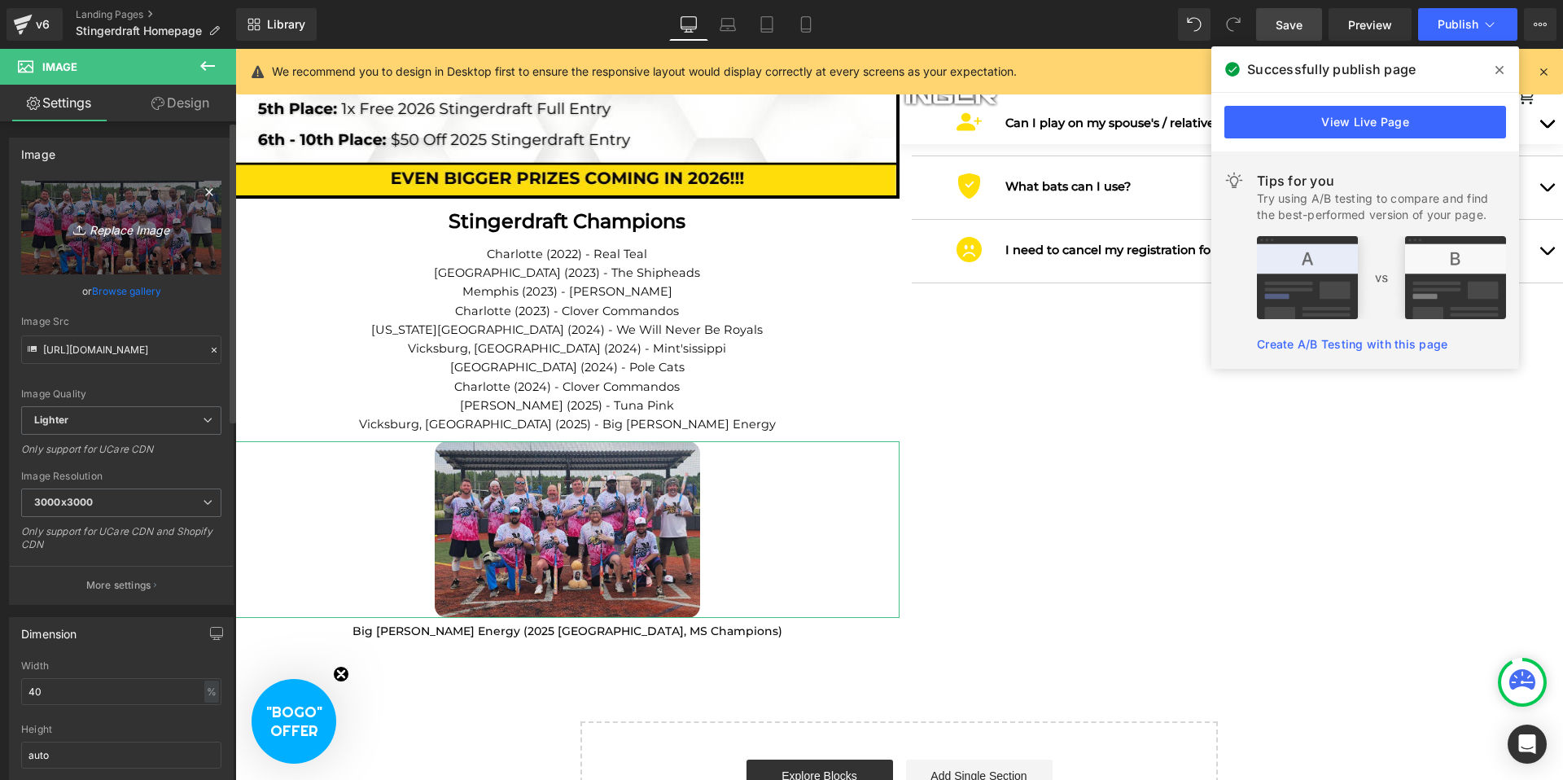
click at [133, 225] on icon "Replace Image" at bounding box center [121, 227] width 130 height 20
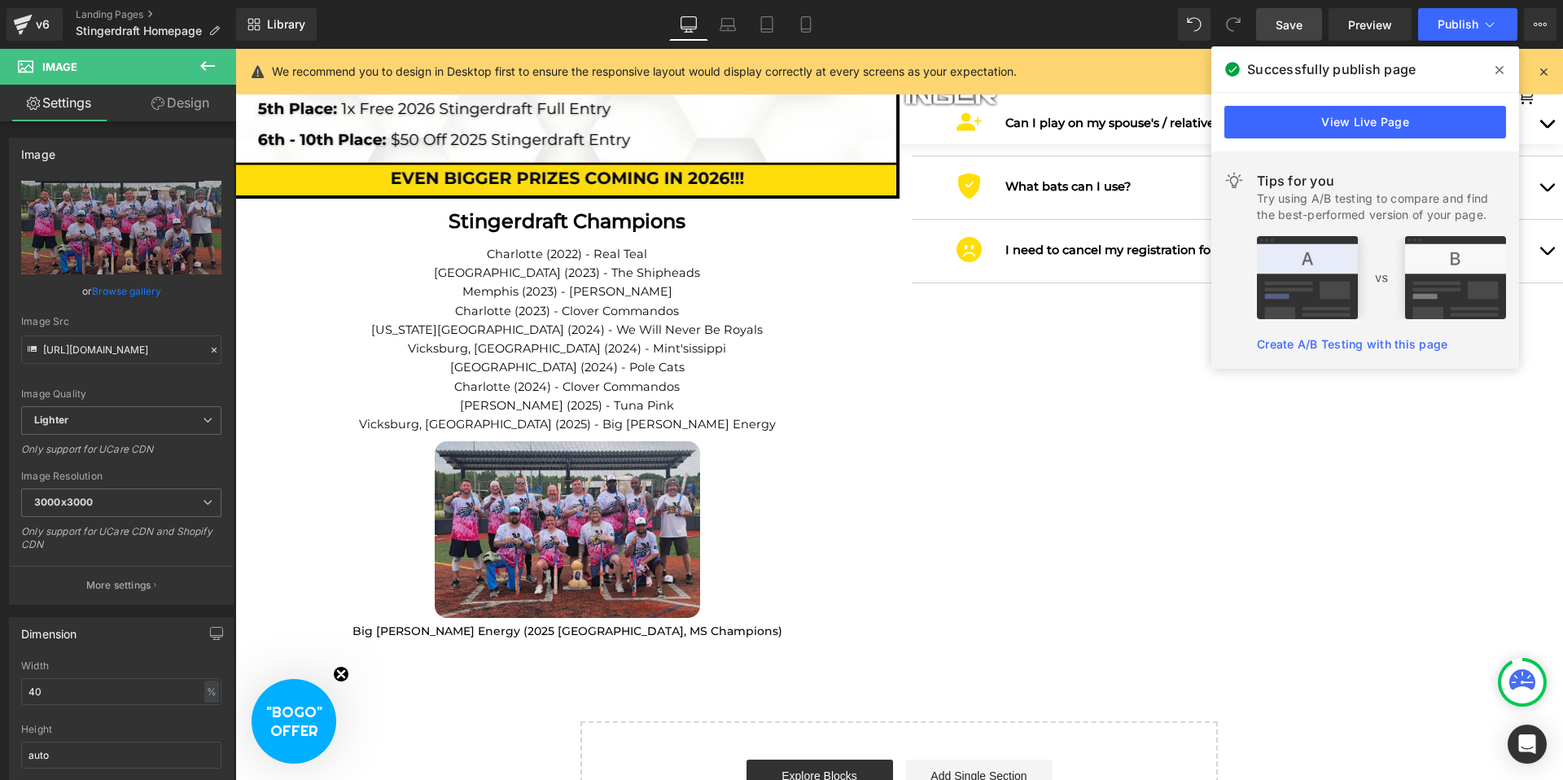
type input "C:\fakepath\IMG_9523.jpg"
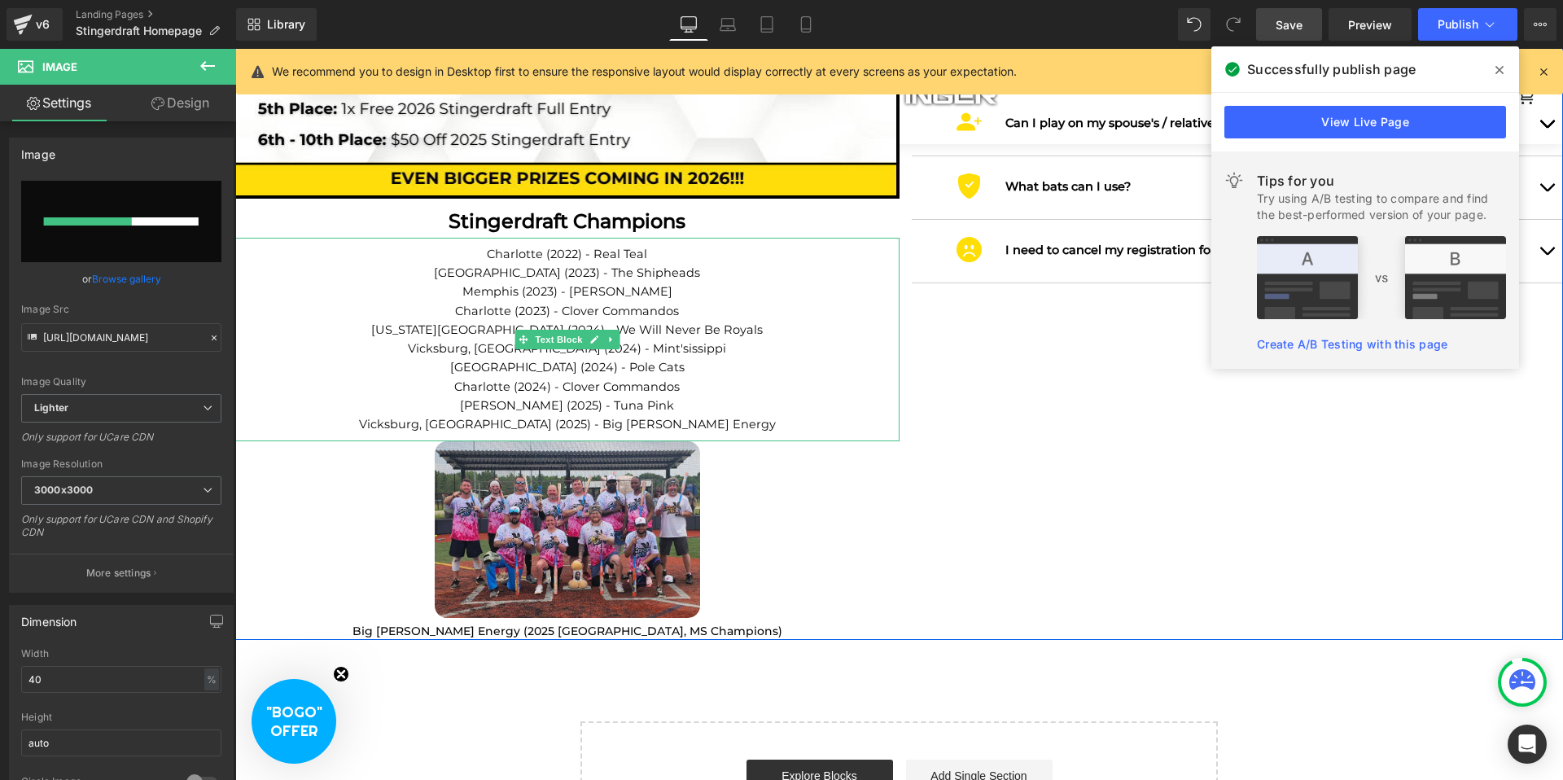
click at [674, 415] on p "Vicksburg, [GEOGRAPHIC_DATA] (2025) - Big [PERSON_NAME] Energy" at bounding box center [567, 424] width 664 height 19
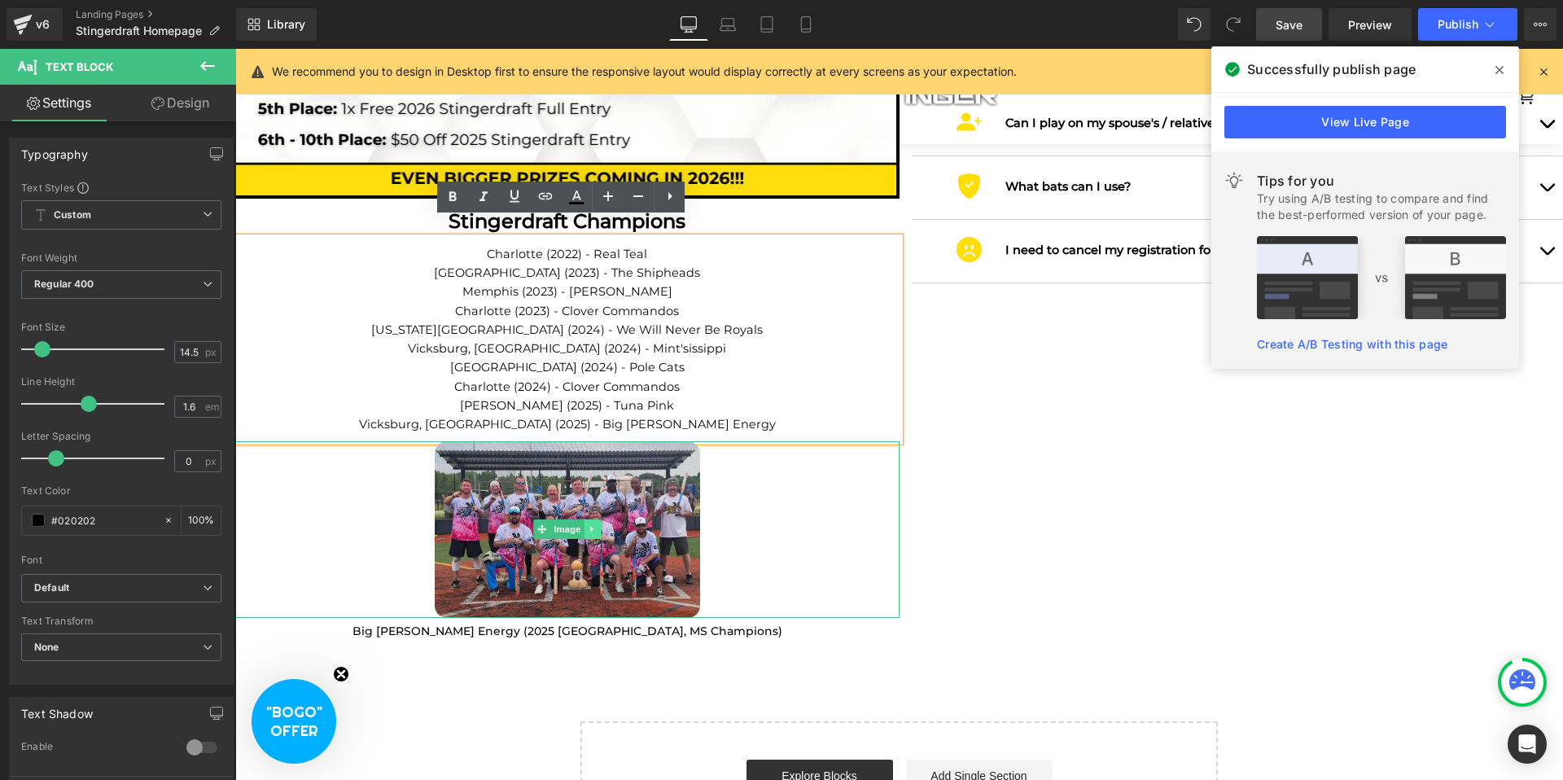
click at [585, 520] on link at bounding box center [593, 529] width 17 height 20
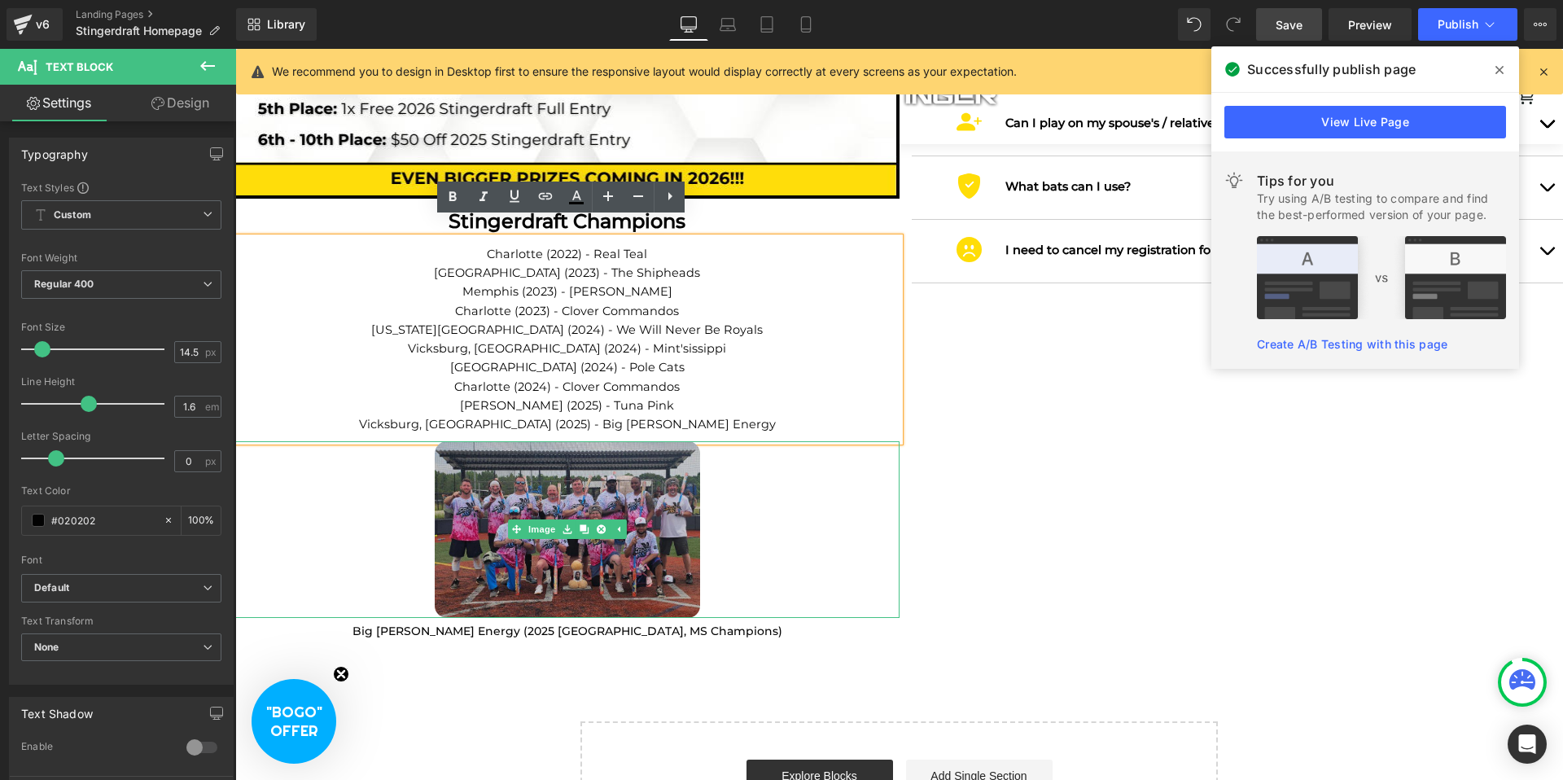
click at [641, 539] on img at bounding box center [567, 529] width 265 height 176
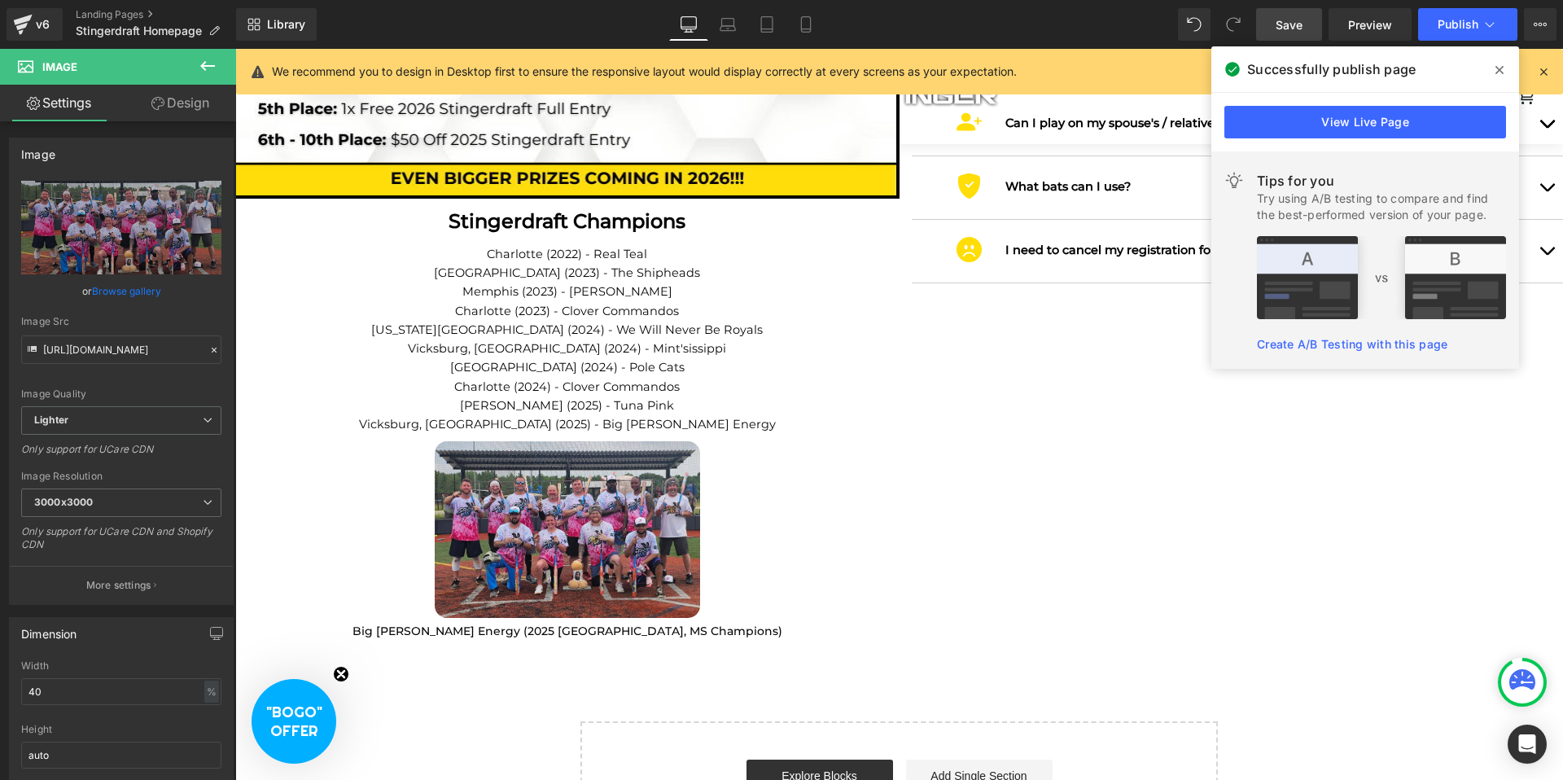
click at [1499, 63] on icon at bounding box center [1499, 69] width 8 height 13
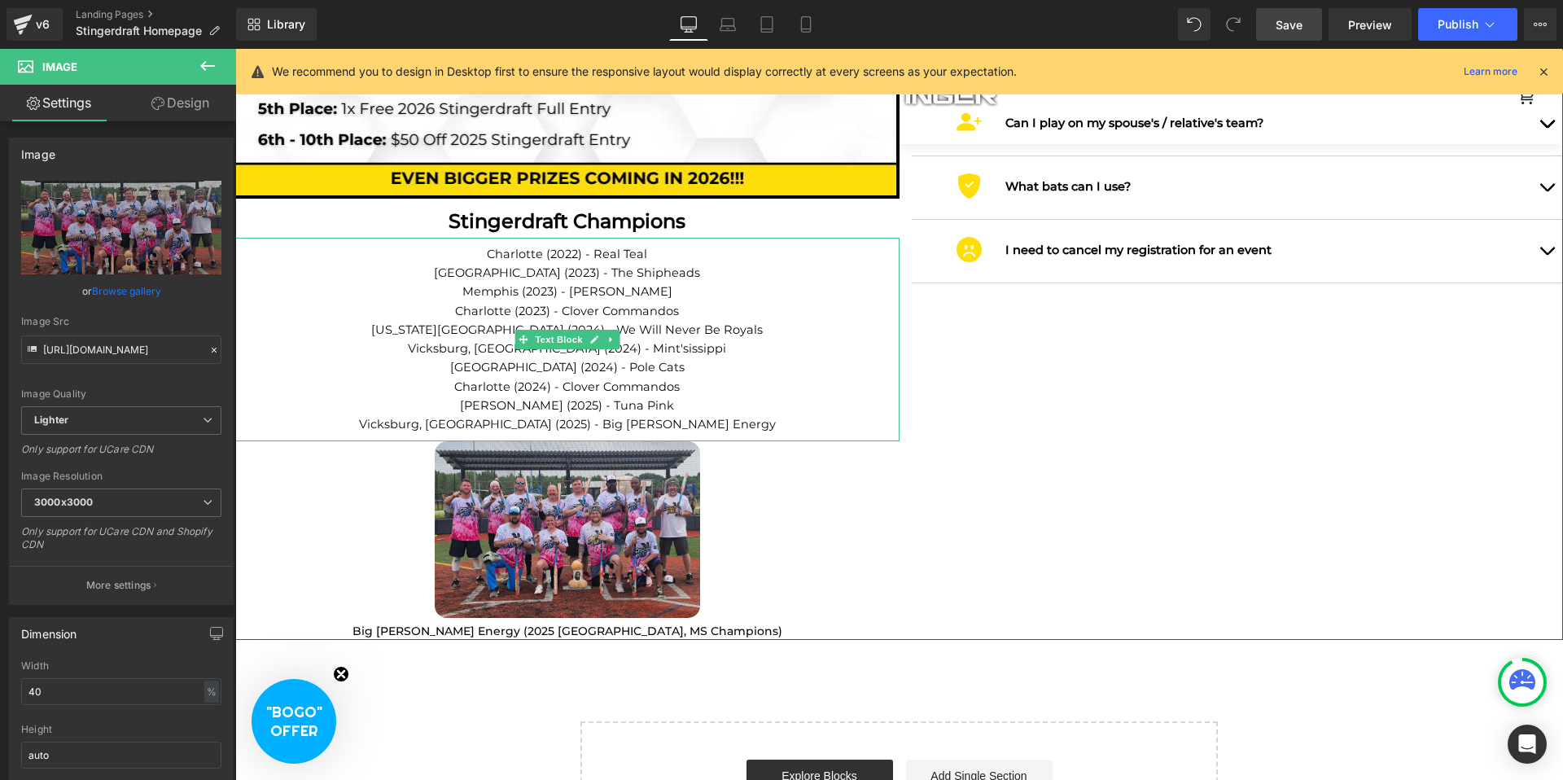
click at [674, 415] on p "Vicksburg, [GEOGRAPHIC_DATA] (2025) - Big [PERSON_NAME] Energy" at bounding box center [567, 424] width 664 height 19
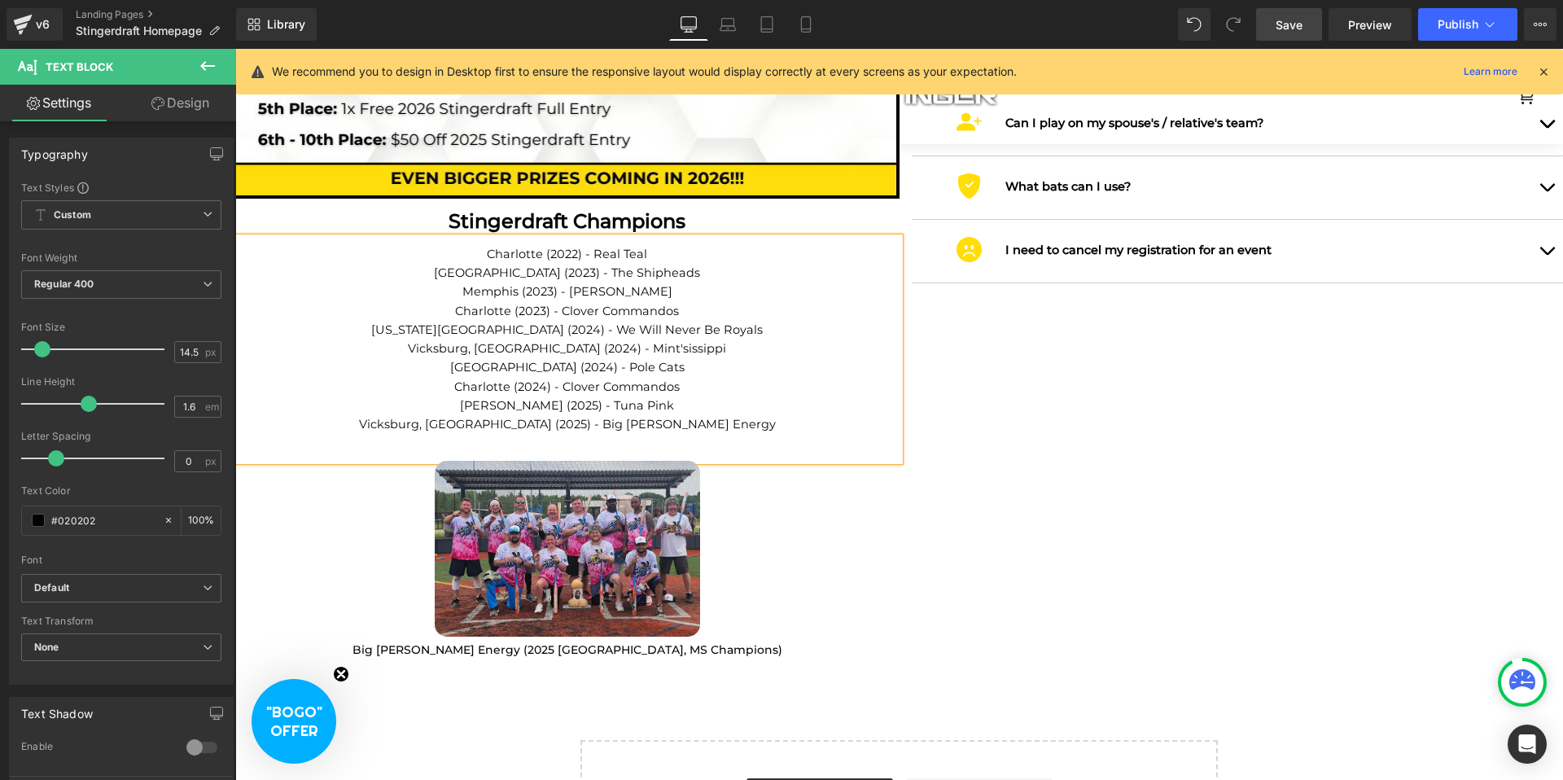
scroll to position [4242, 1316]
click at [683, 655] on div at bounding box center [567, 657] width 664 height 4
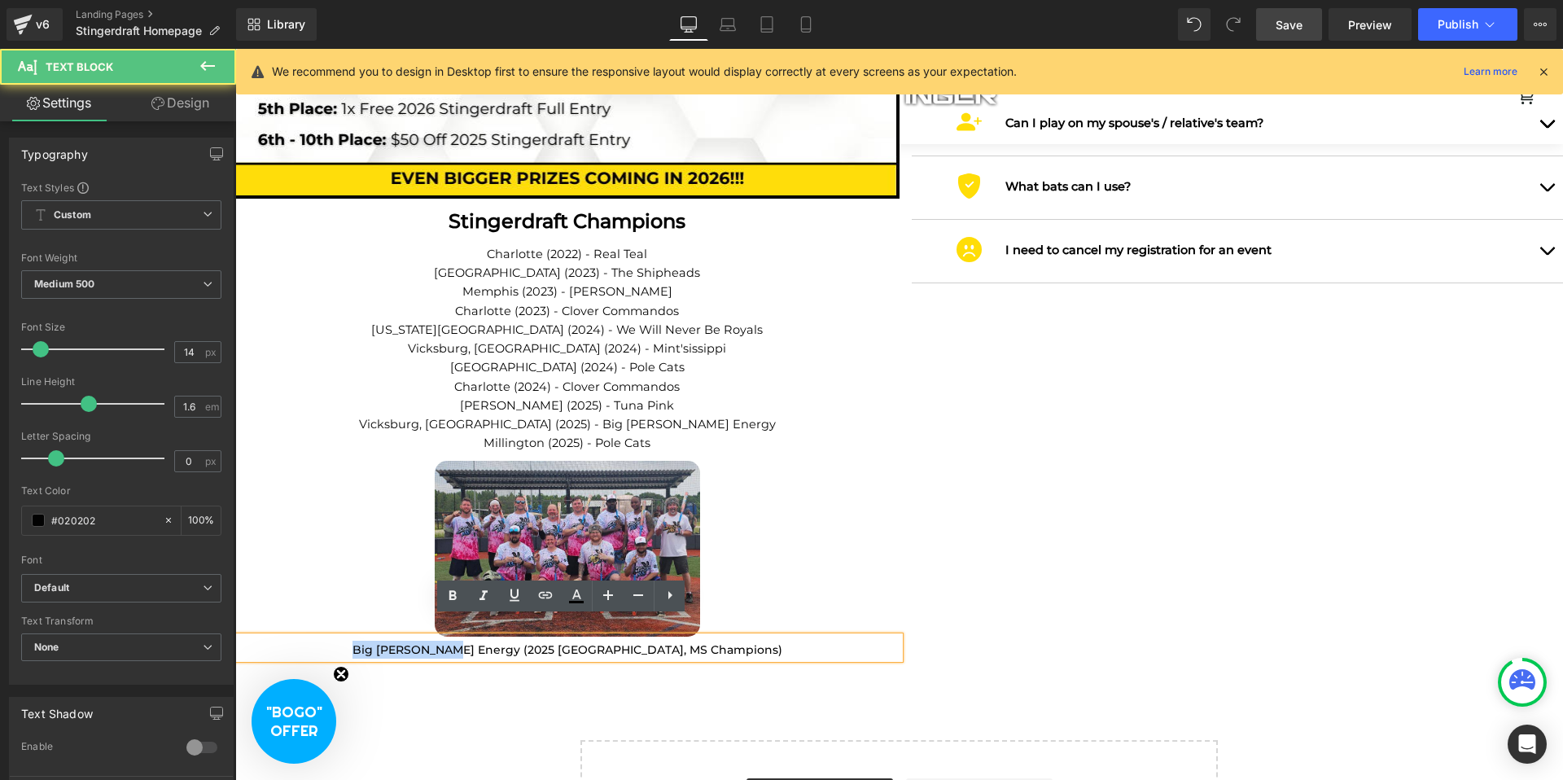
drag, startPoint x: 505, startPoint y: 630, endPoint x: 418, endPoint y: 627, distance: 87.2
click at [418, 641] on p "Big [PERSON_NAME] Energy (2025 [GEOGRAPHIC_DATA], MS Champions)" at bounding box center [567, 650] width 664 height 18
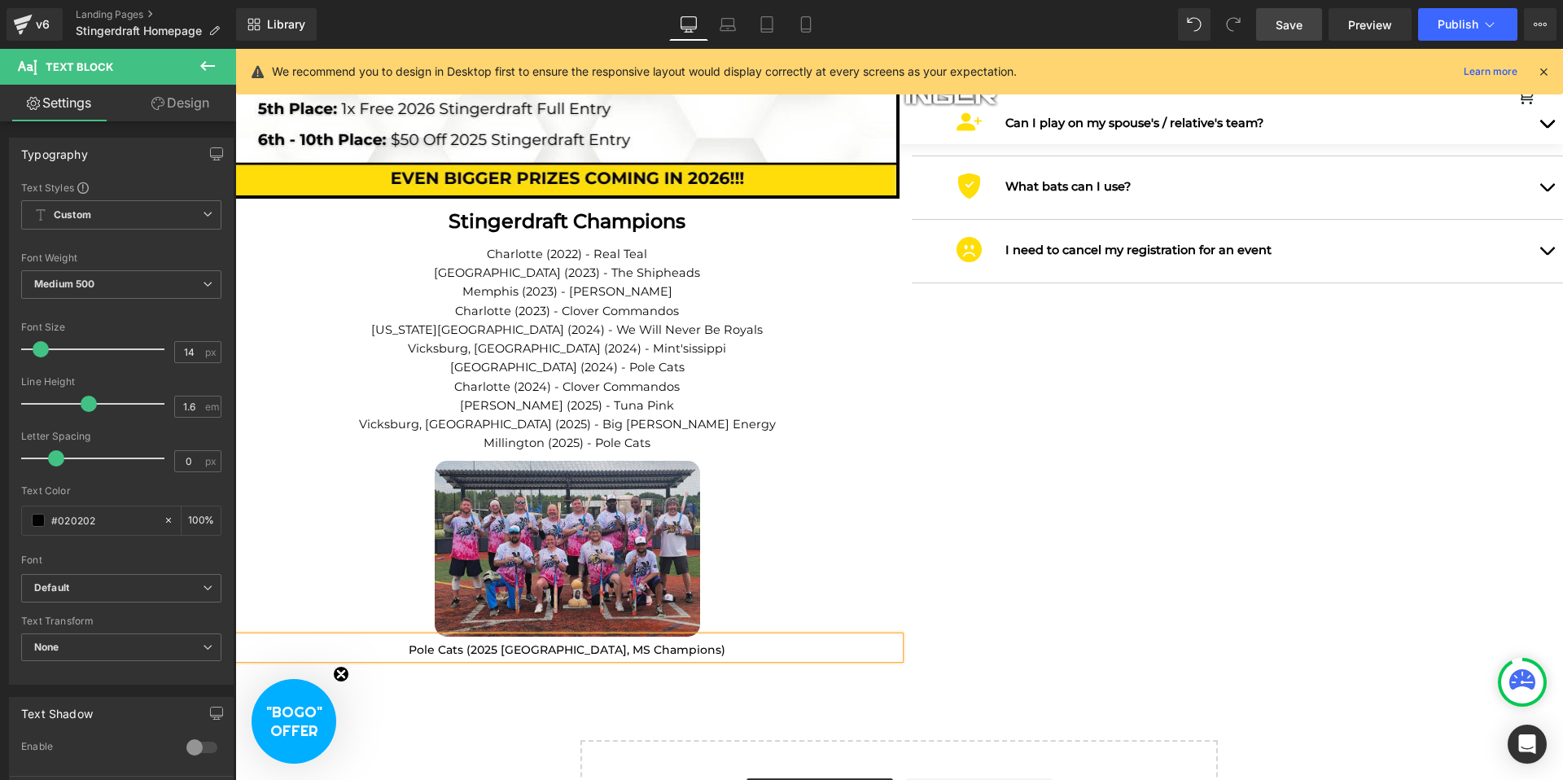
click at [559, 641] on p "Pole Cats (2025 [GEOGRAPHIC_DATA], MS Champions)" at bounding box center [567, 650] width 664 height 18
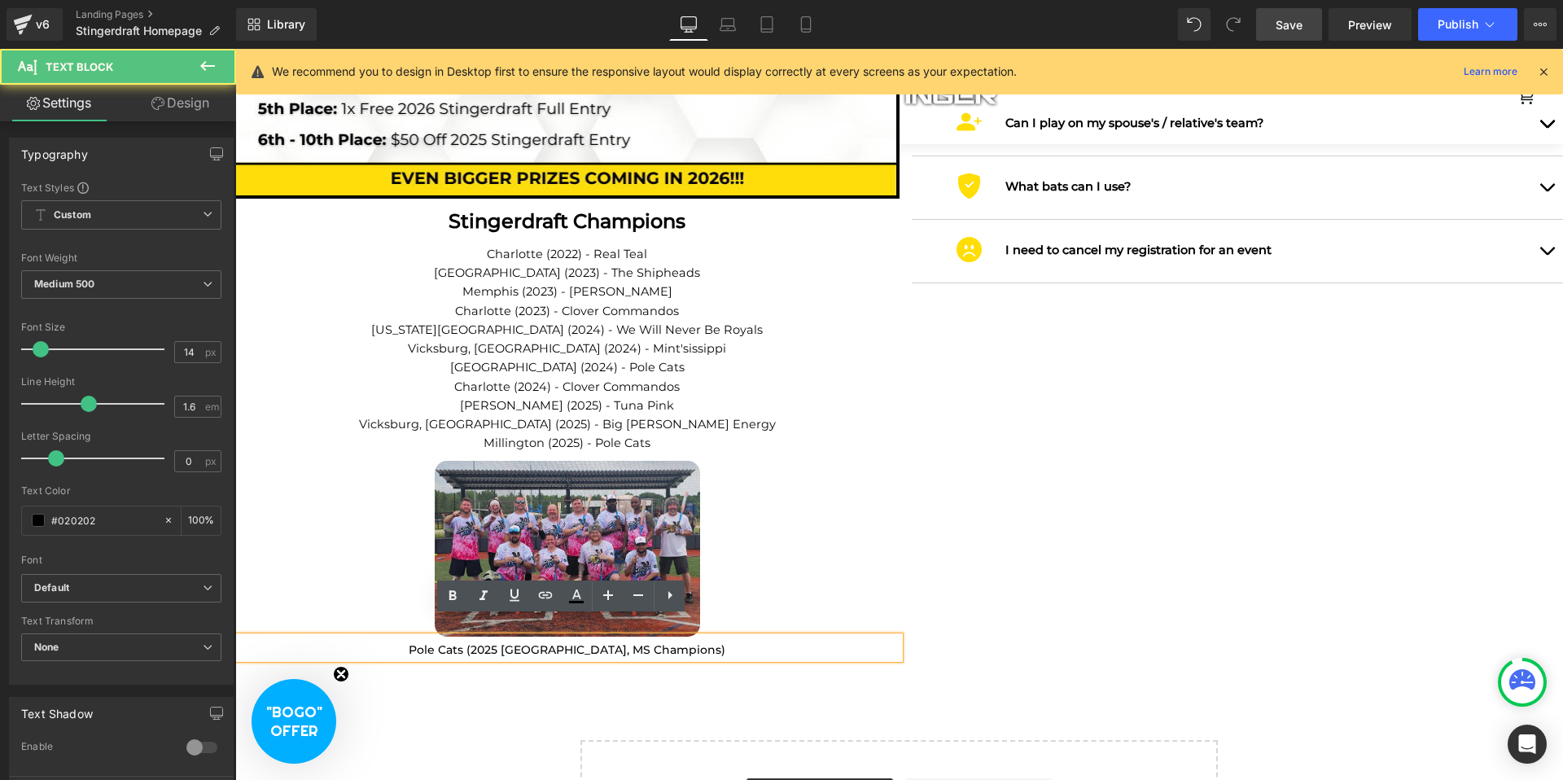
click at [559, 641] on p "Pole Cats (2025 [GEOGRAPHIC_DATA], MS Champions)" at bounding box center [567, 650] width 664 height 18
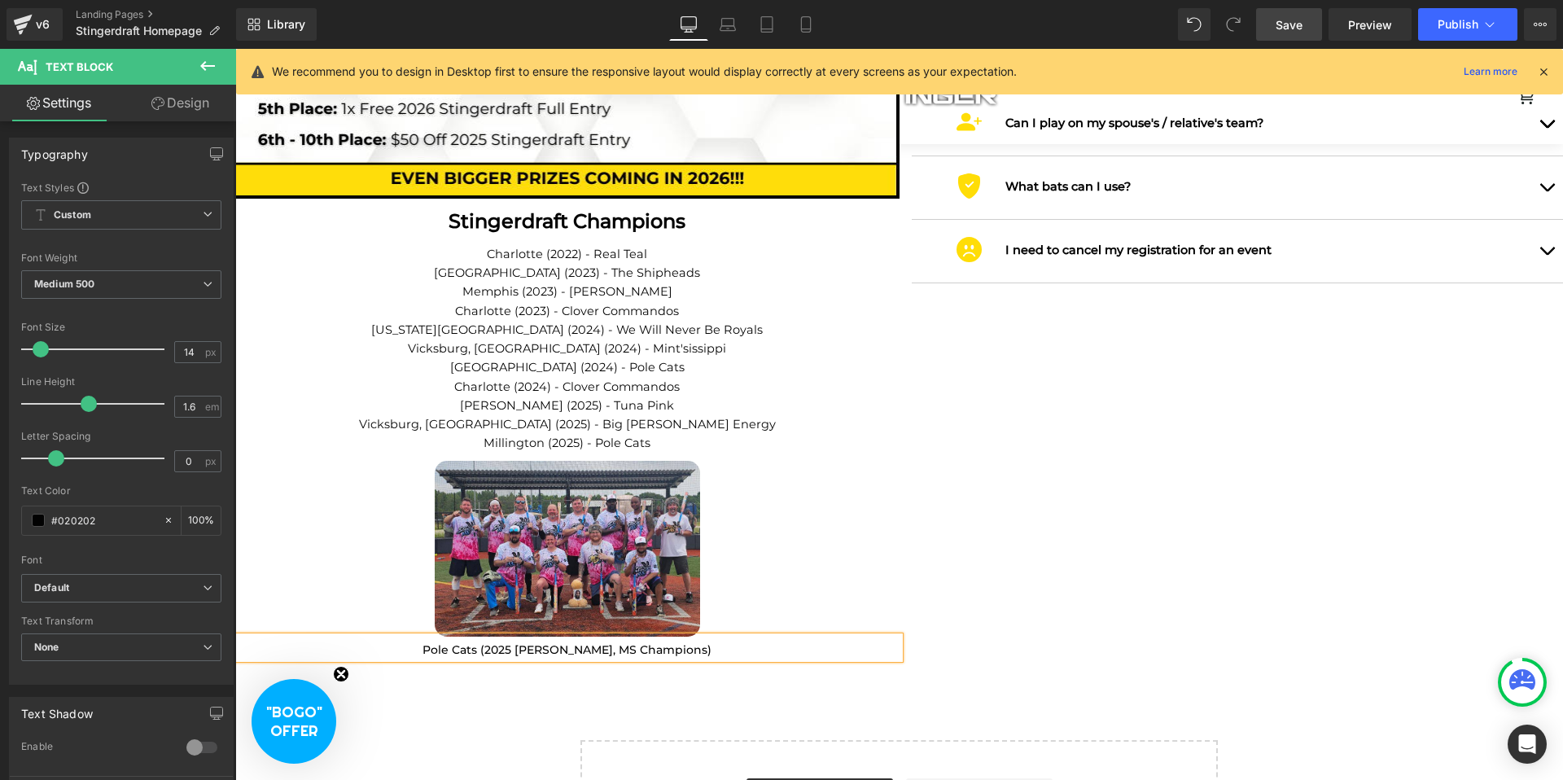
click at [611, 641] on p "Pole Cats (2025 [PERSON_NAME], MS Champions)" at bounding box center [567, 650] width 664 height 18
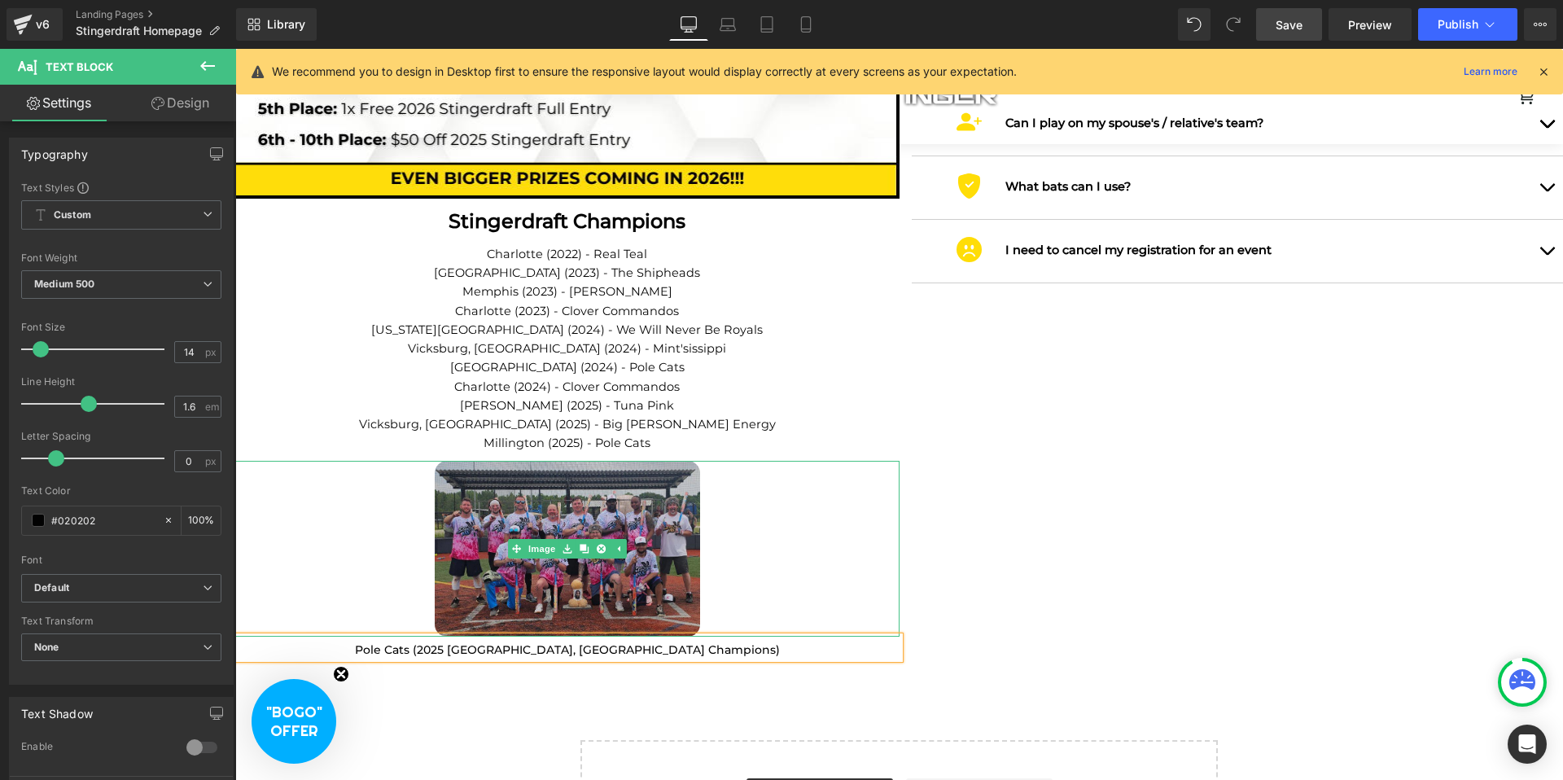
click at [661, 560] on img at bounding box center [567, 549] width 265 height 176
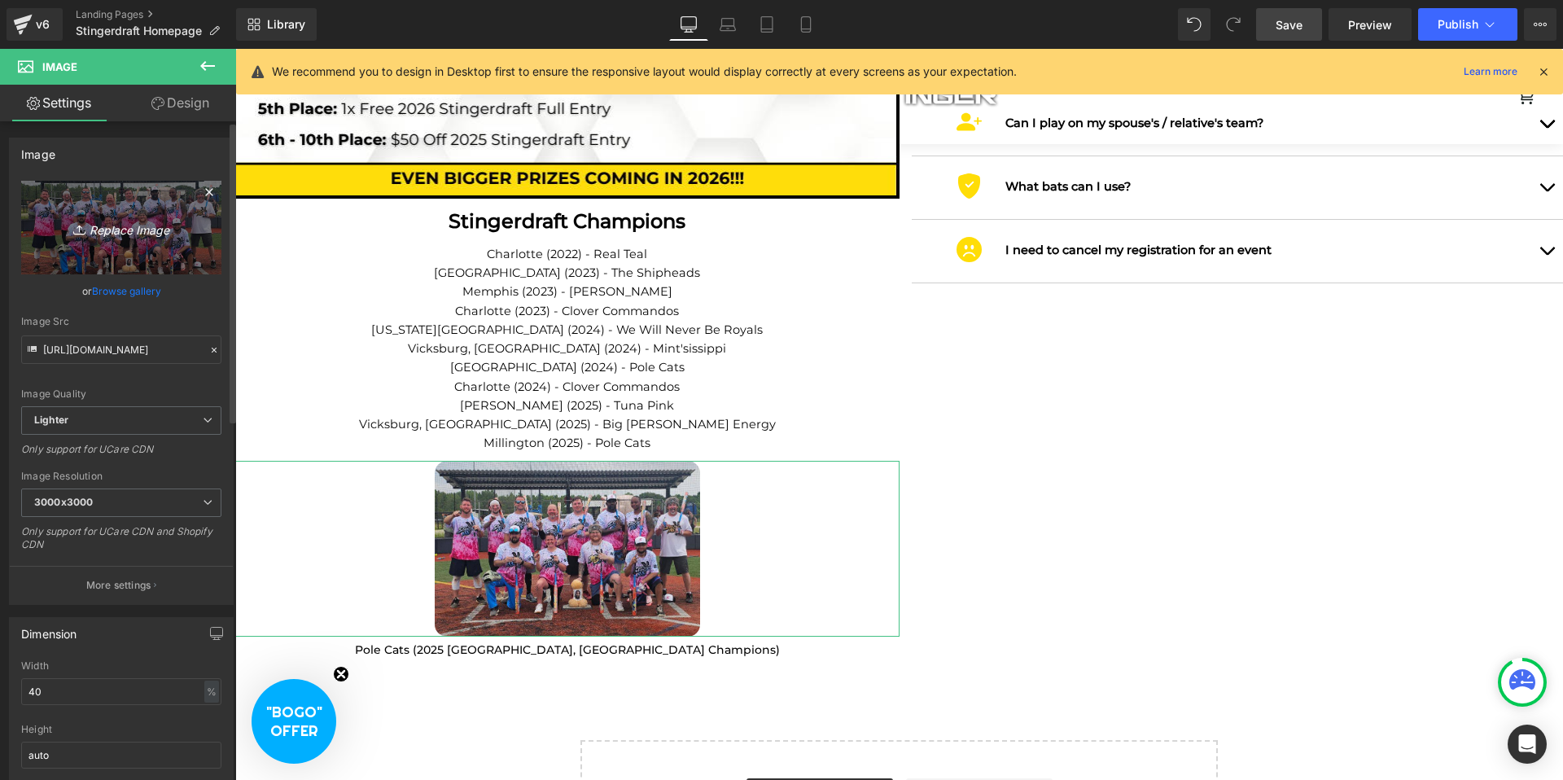
click at [93, 221] on icon "Replace Image" at bounding box center [121, 227] width 130 height 20
type input "C:\fakepath\IMG_9523.jpg"
